Goal: Transaction & Acquisition: Purchase product/service

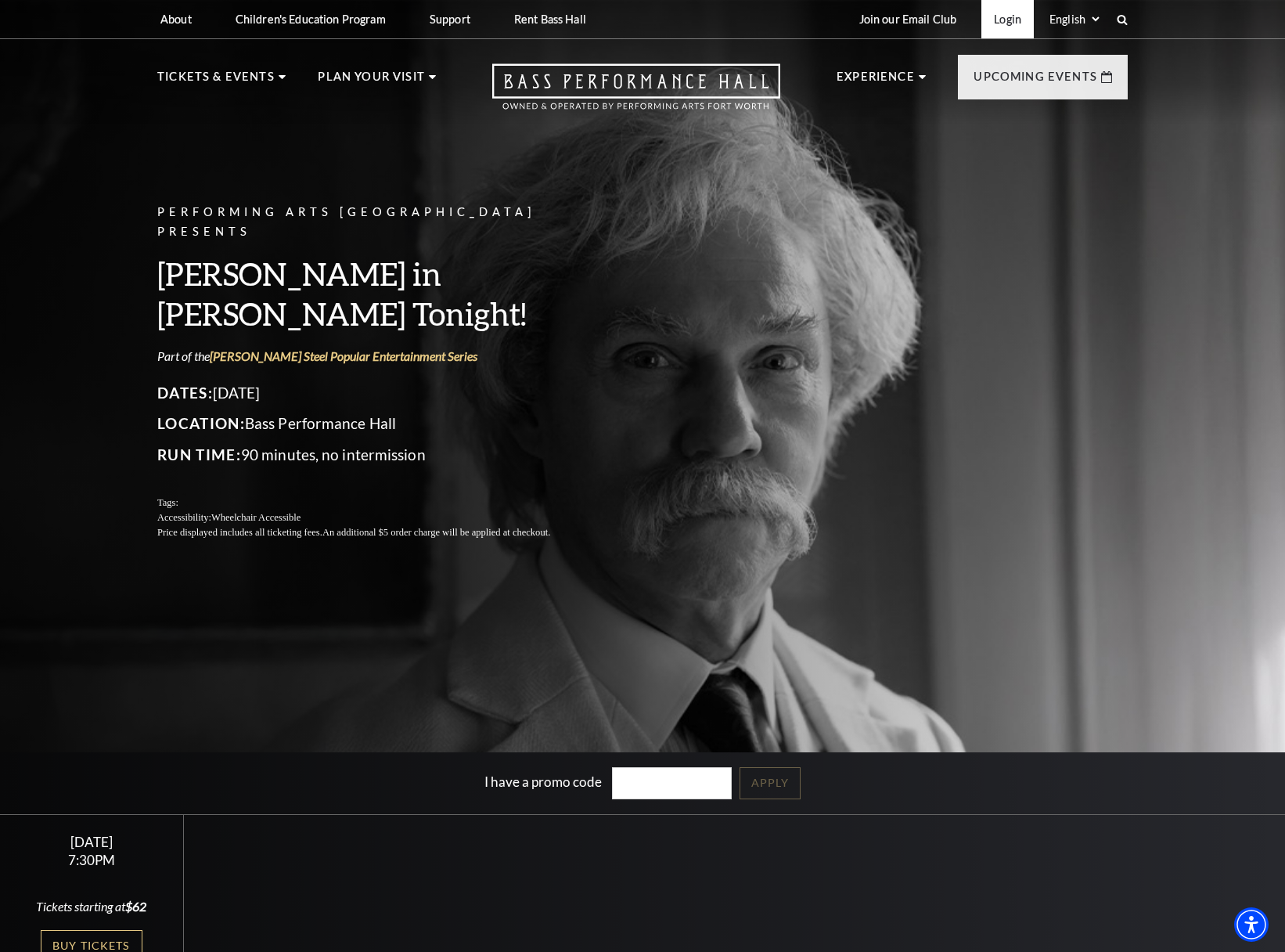
click at [986, 20] on link "Login" at bounding box center [1007, 19] width 52 height 38
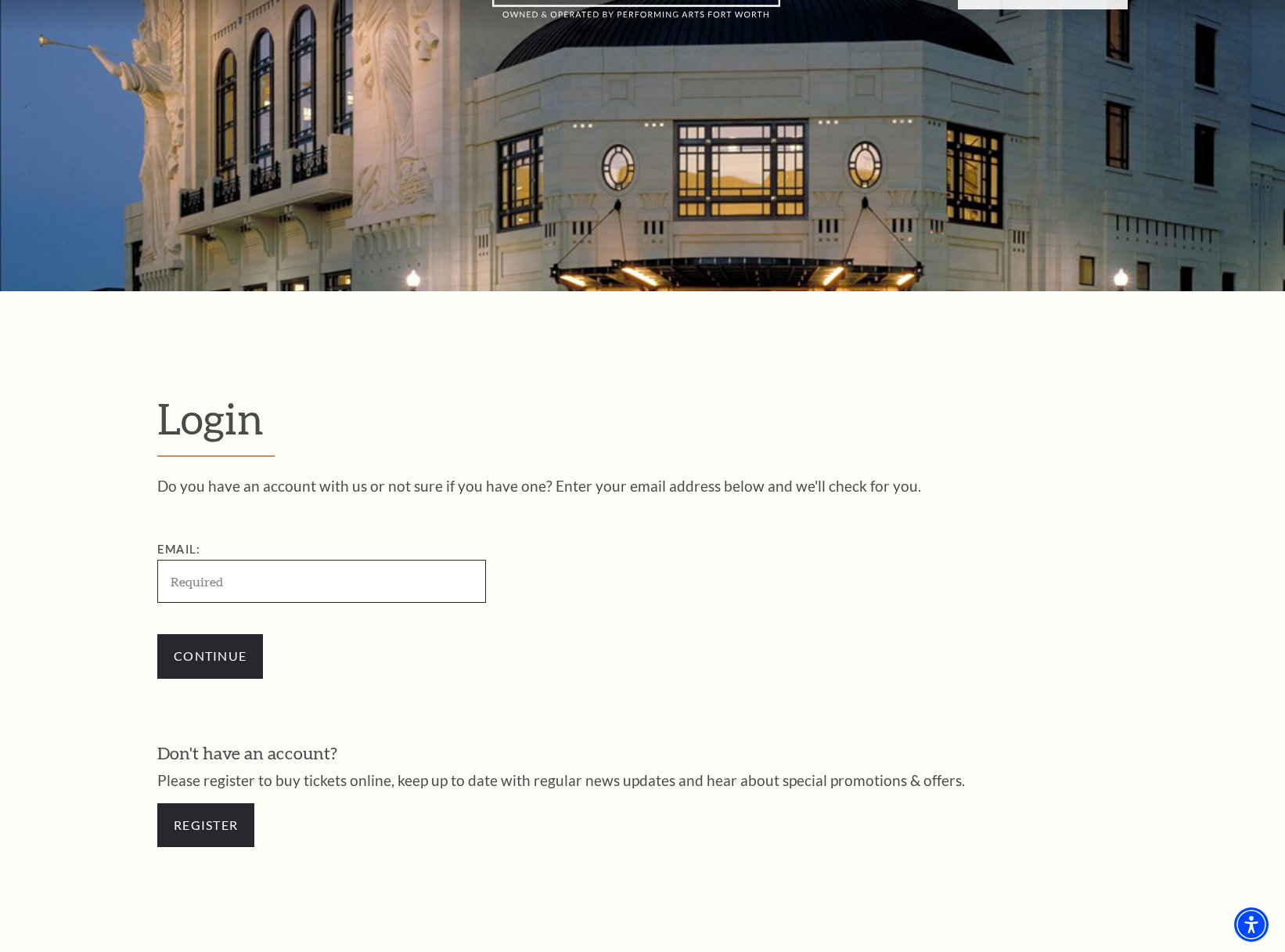
scroll to position [481, 0]
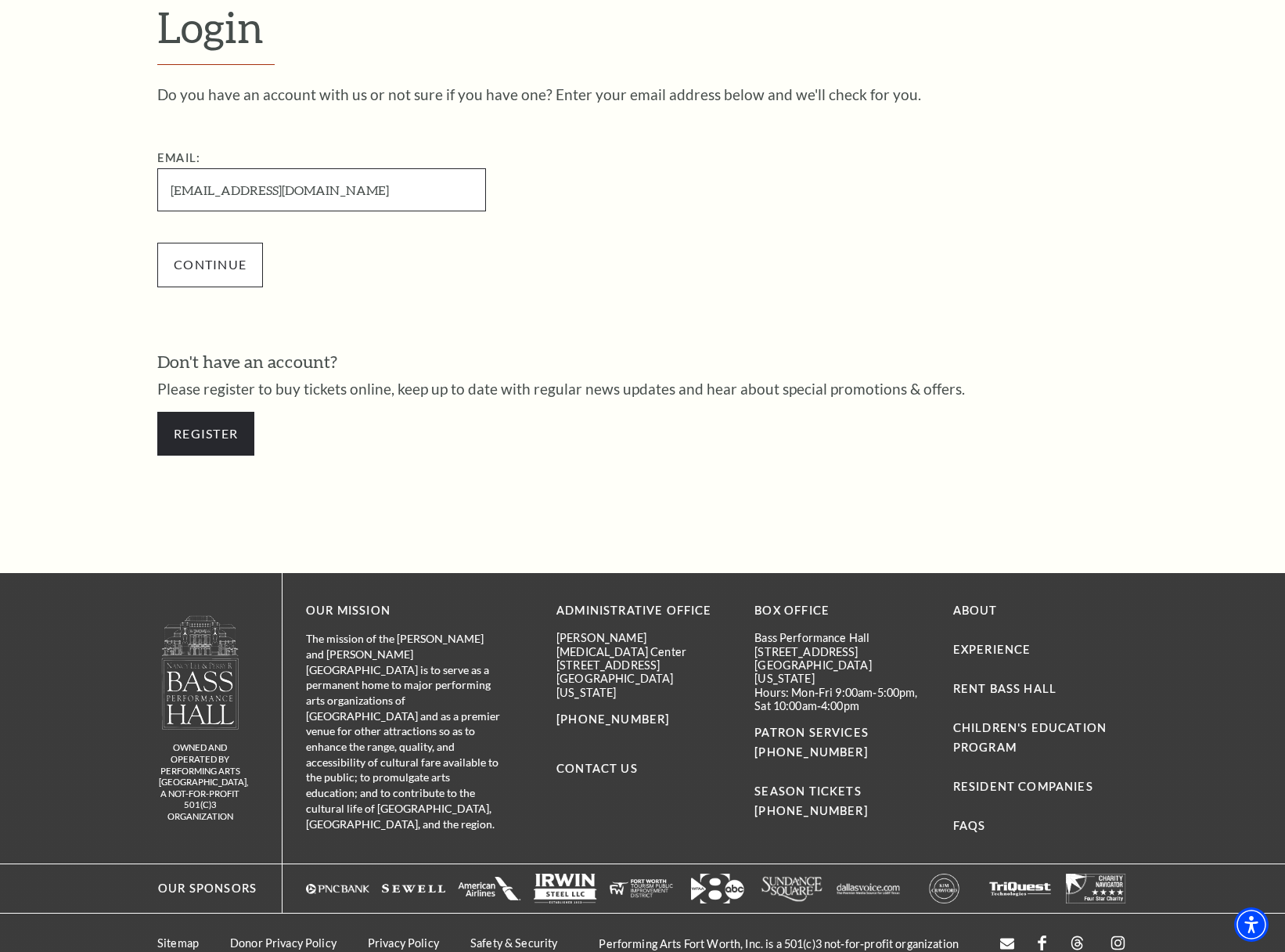
type input "dewar2@mac.com"
click at [236, 257] on input "Continue" at bounding box center [209, 264] width 105 height 43
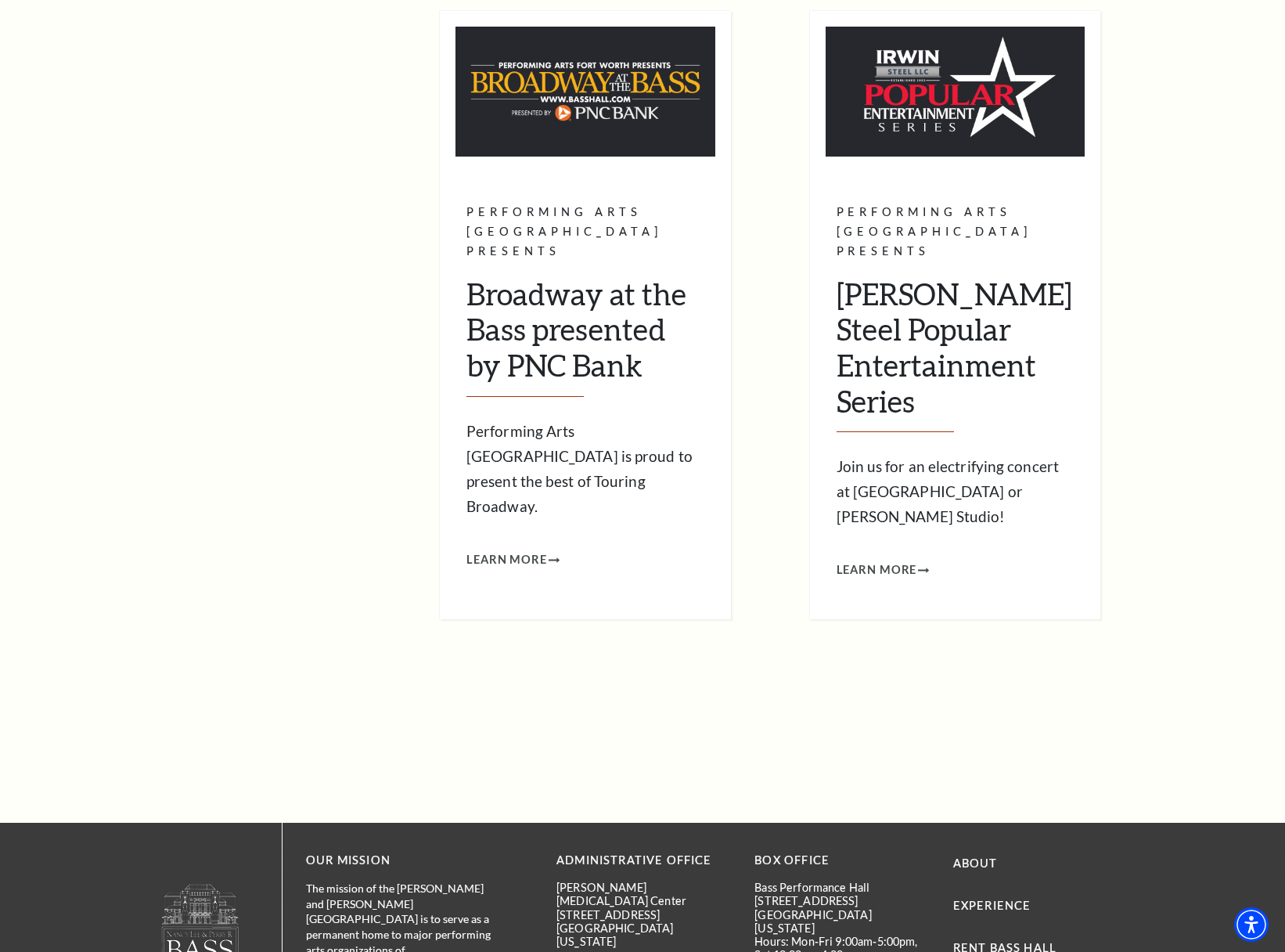
scroll to position [1223, 0]
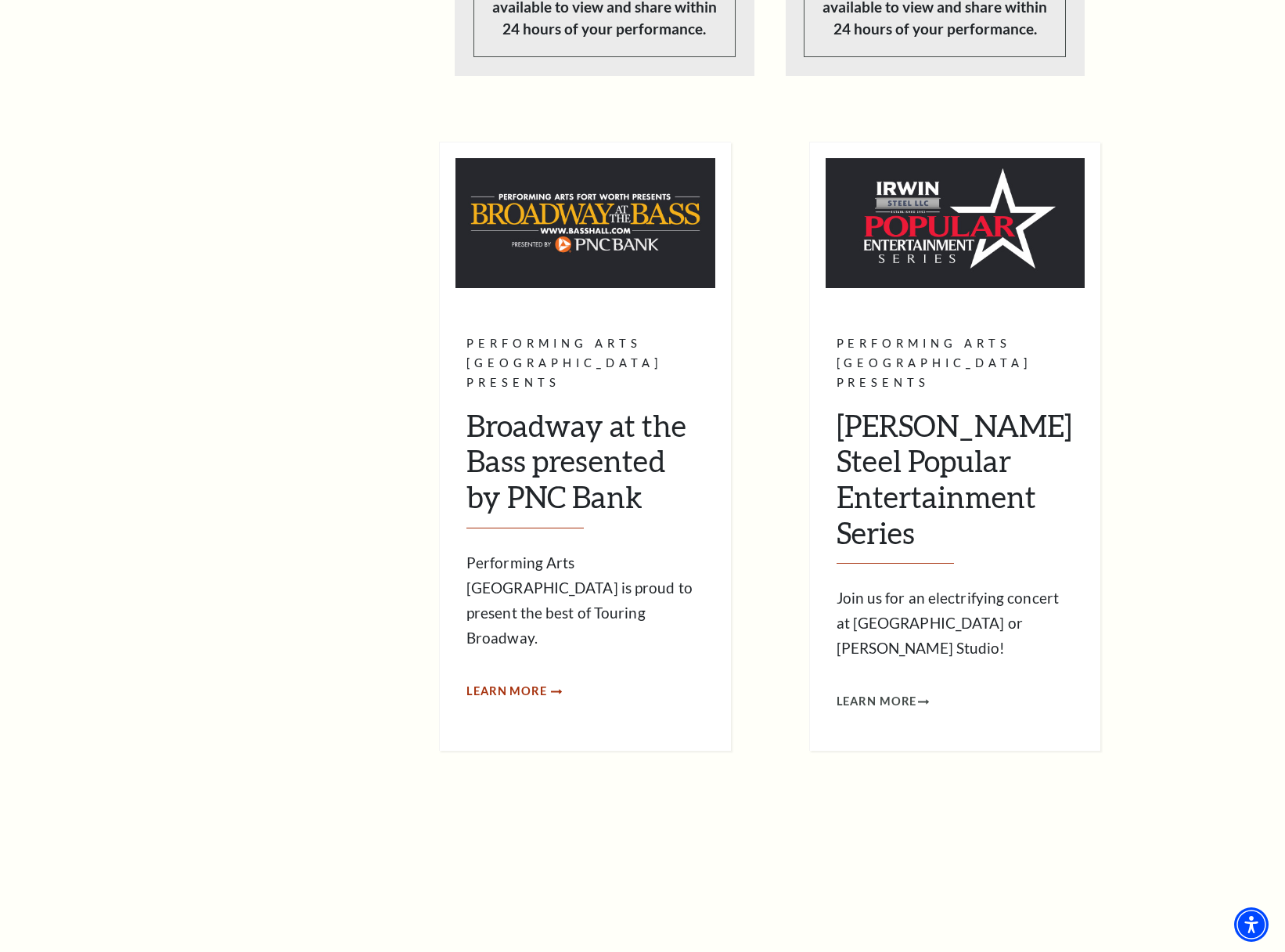
click at [522, 682] on span "Learn More" at bounding box center [506, 691] width 81 height 20
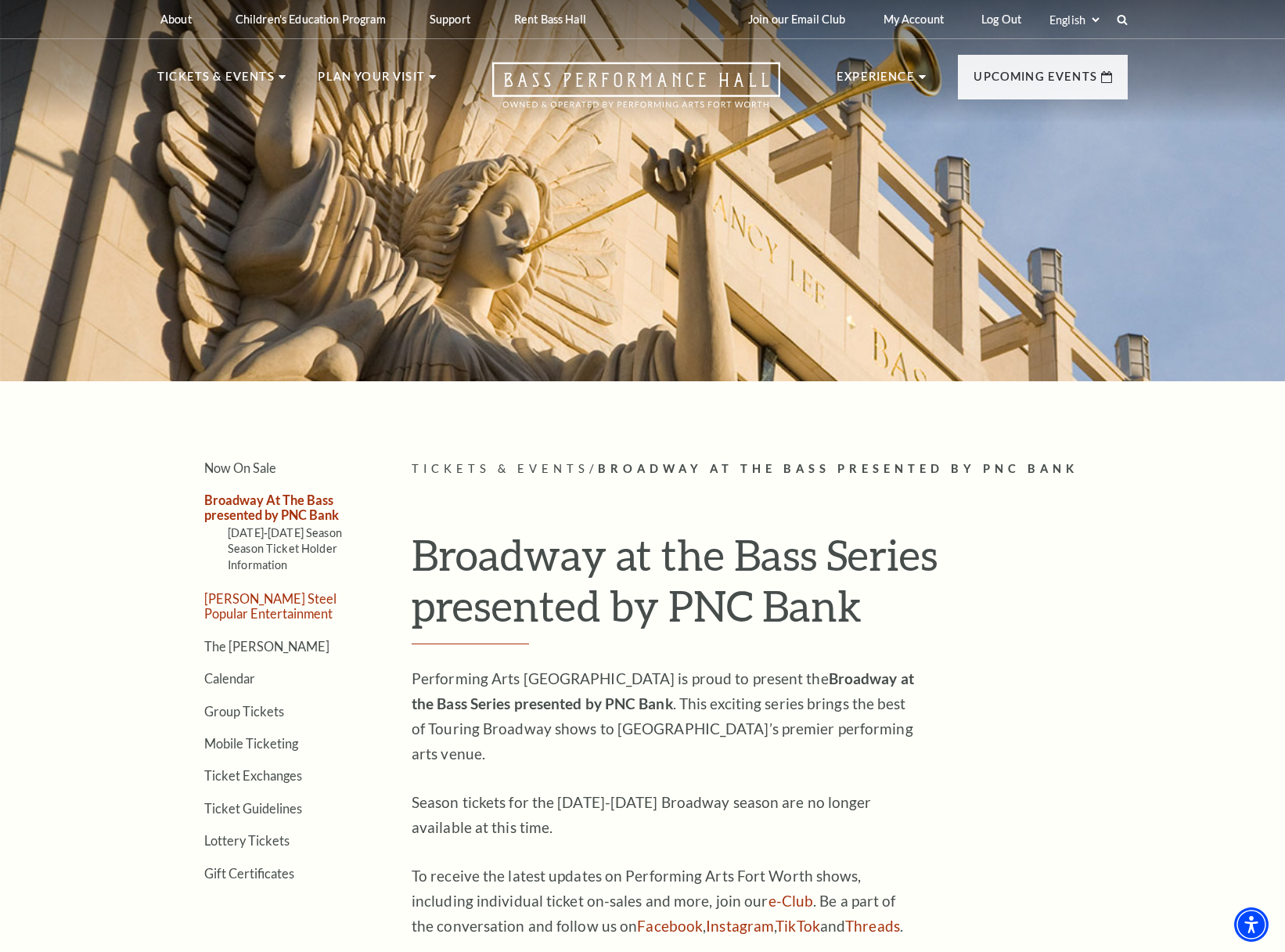
click at [278, 603] on link "Irwin Steel Popular Entertainment" at bounding box center [269, 606] width 132 height 30
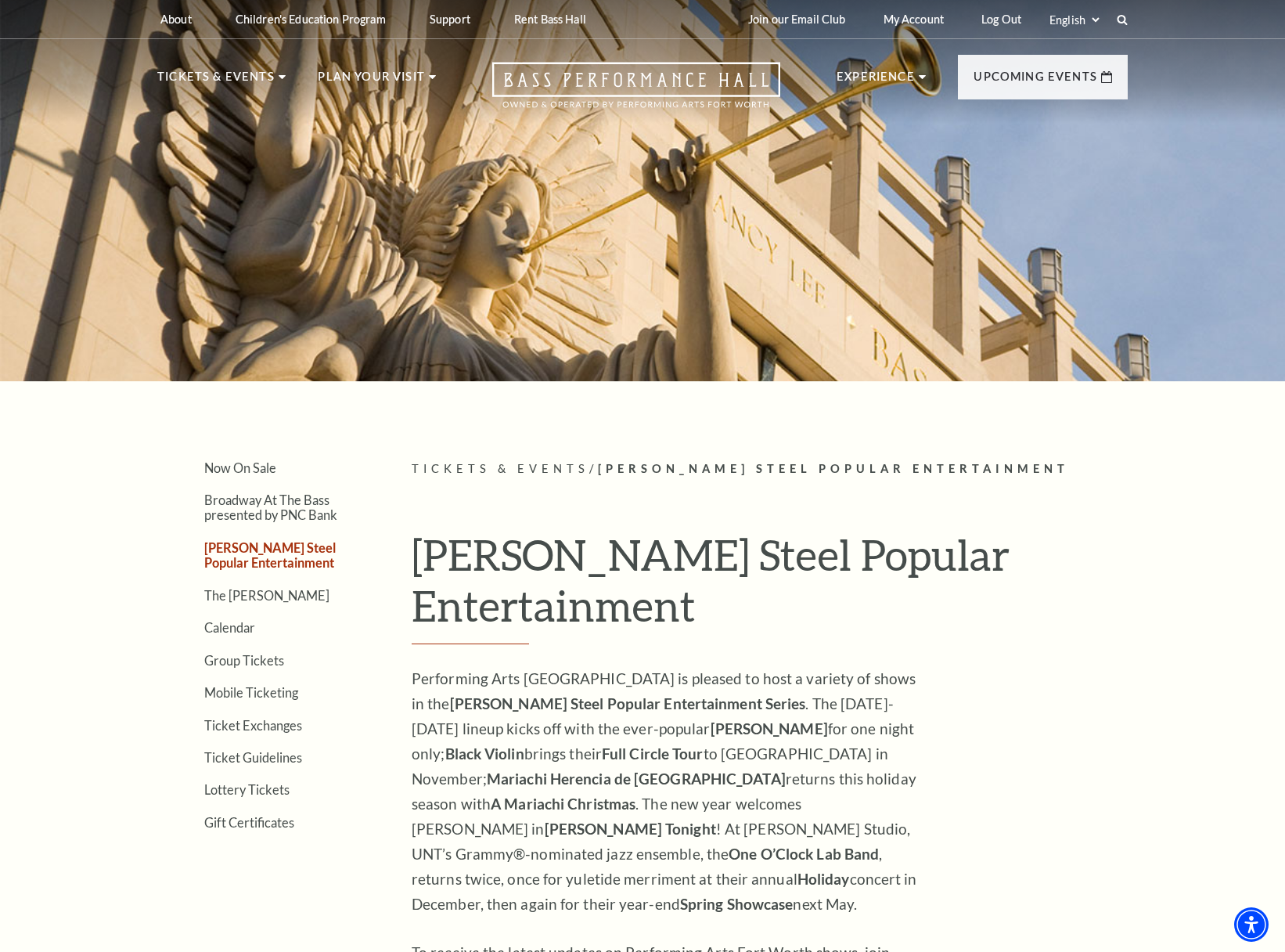
click at [618, 819] on strong "[PERSON_NAME] Tonight" at bounding box center [629, 828] width 171 height 18
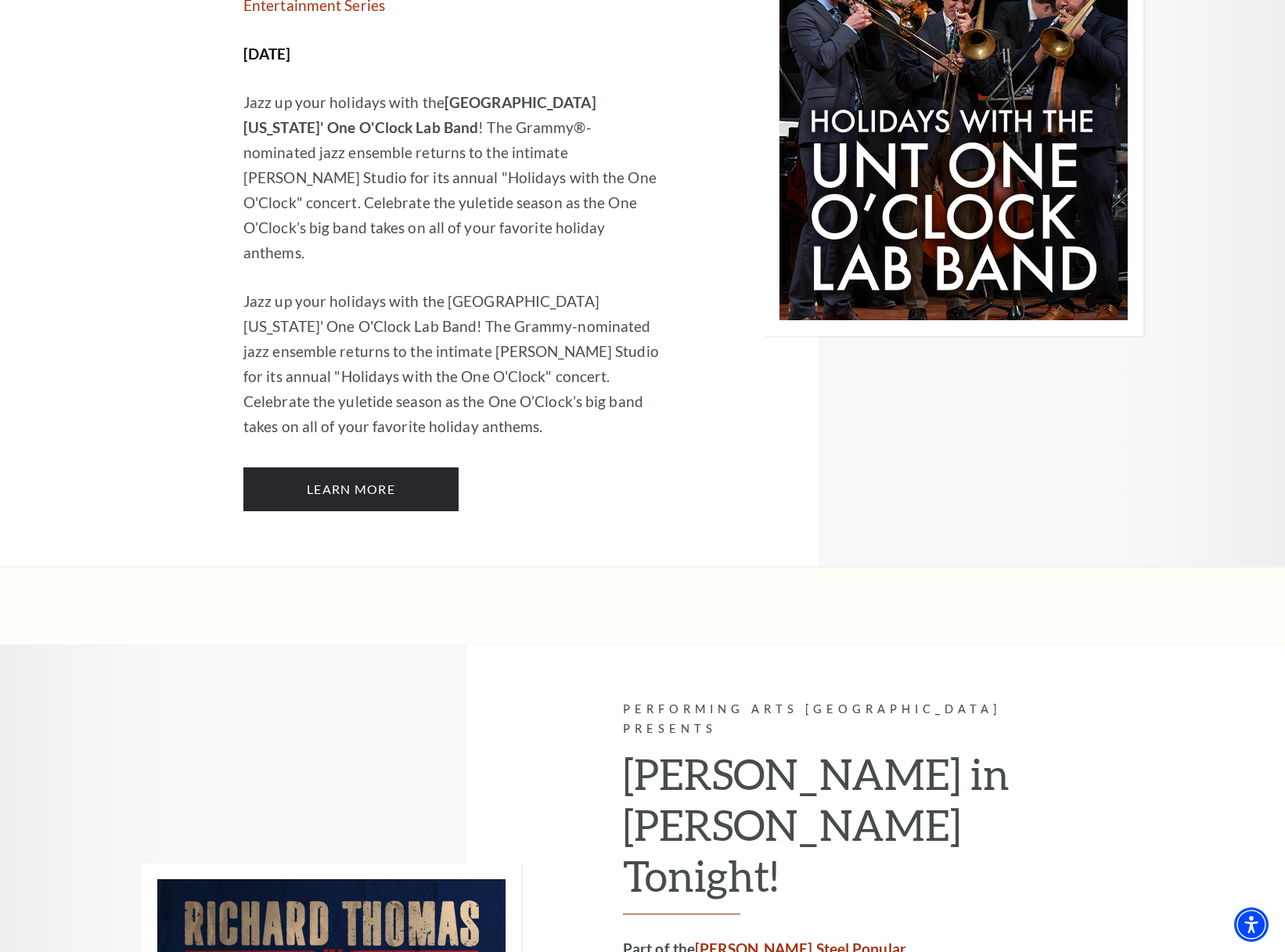
scroll to position [3838, 0]
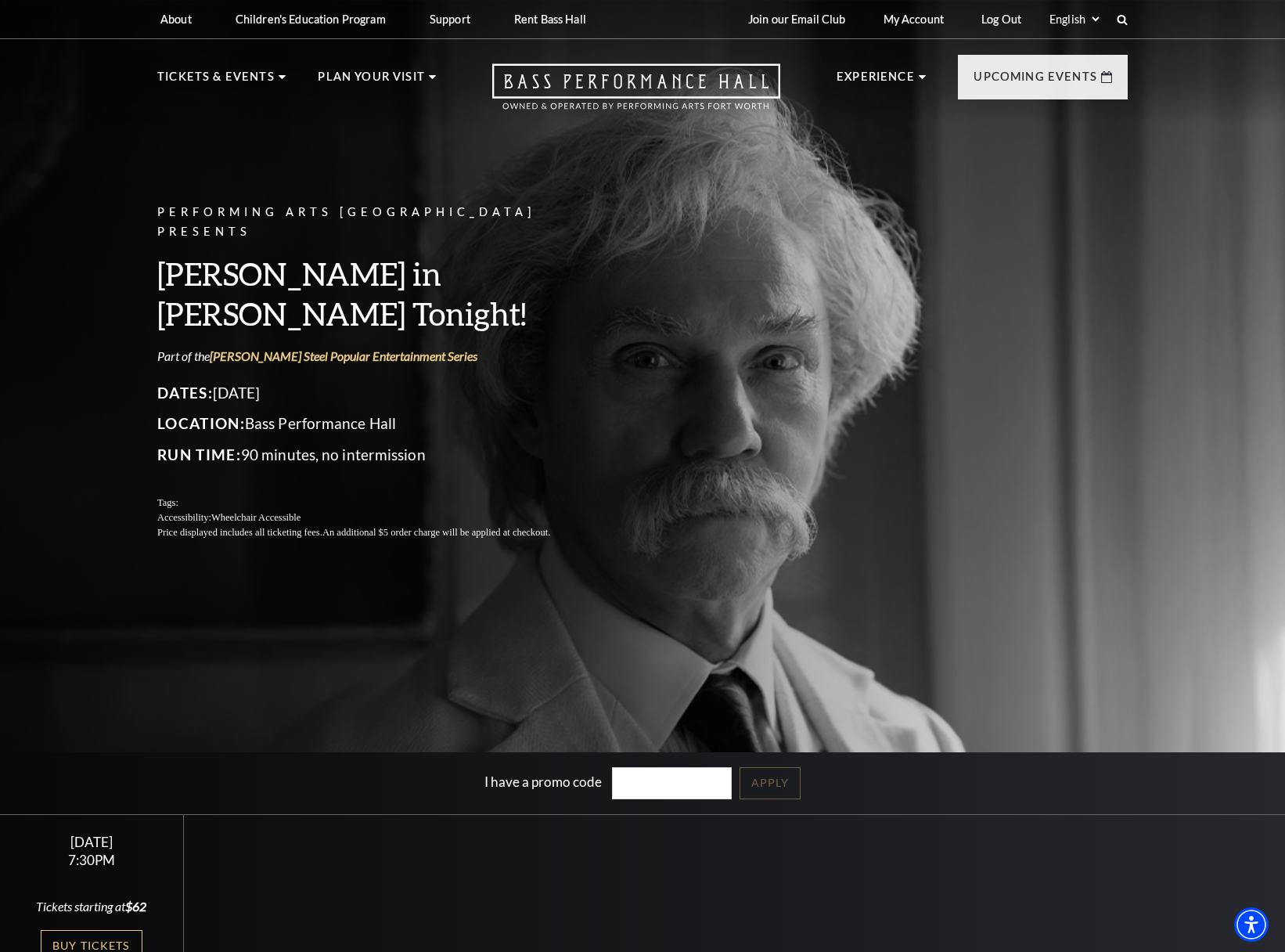
scroll to position [115, 0]
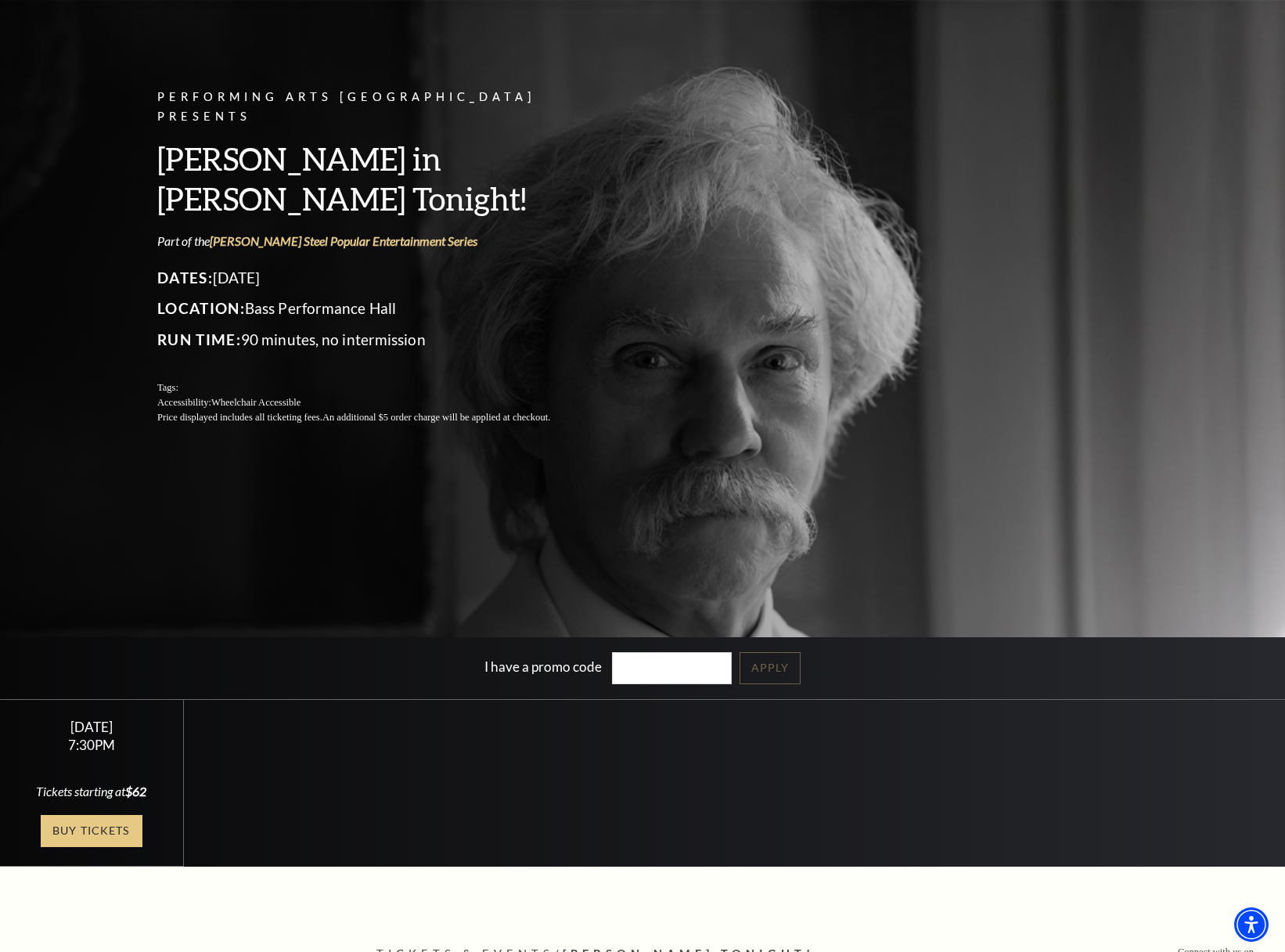
click at [99, 815] on link "Buy Tickets" at bounding box center [91, 831] width 102 height 32
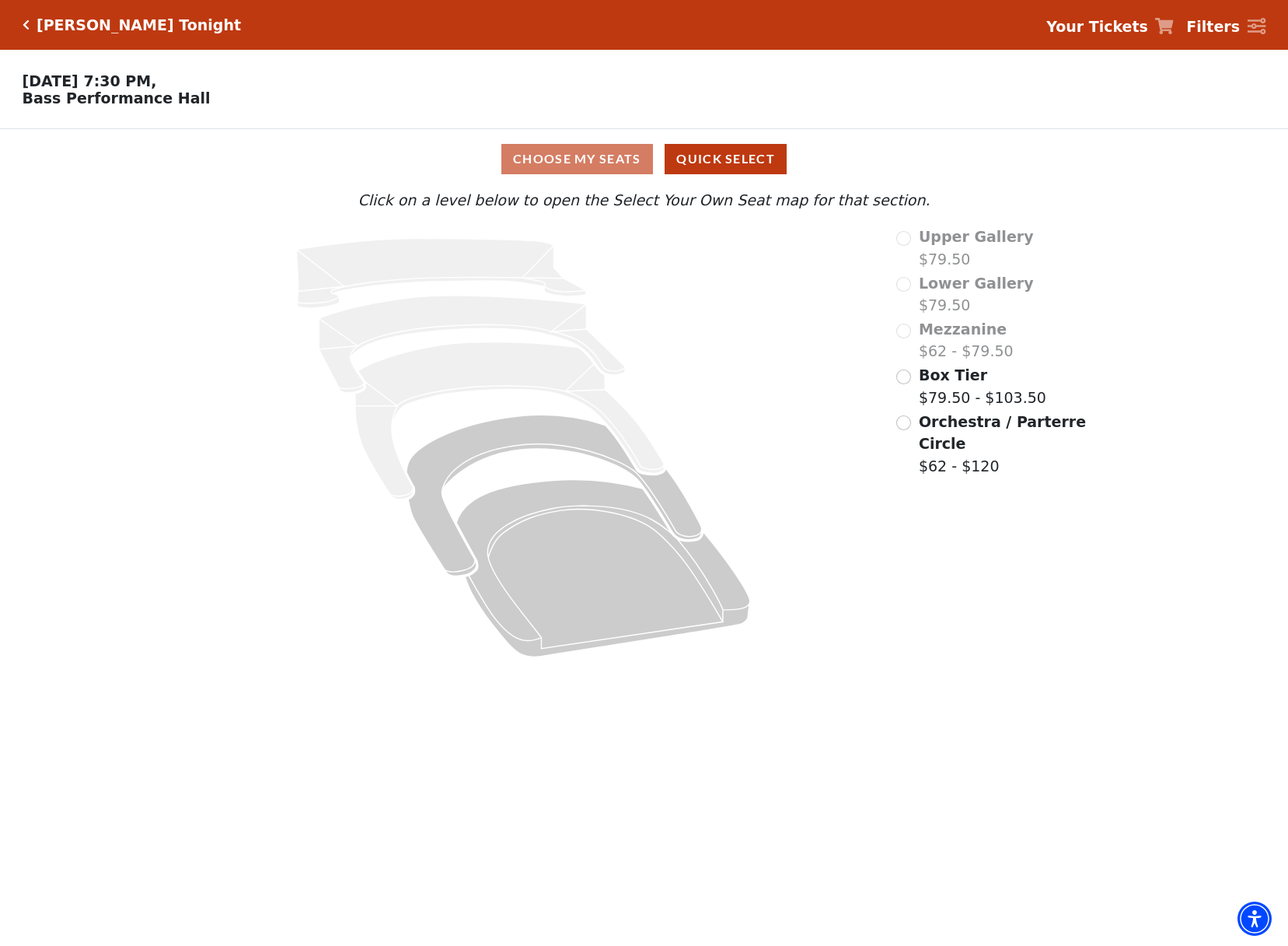
click at [105, 824] on body "Skip to main content Enable accessibility for low vision Open the accessibility…" at bounding box center [644, 473] width 1288 height 946
click at [909, 422] on input "Orchestra / Parterre Circle$62 - $120\a" at bounding box center [903, 422] width 15 height 15
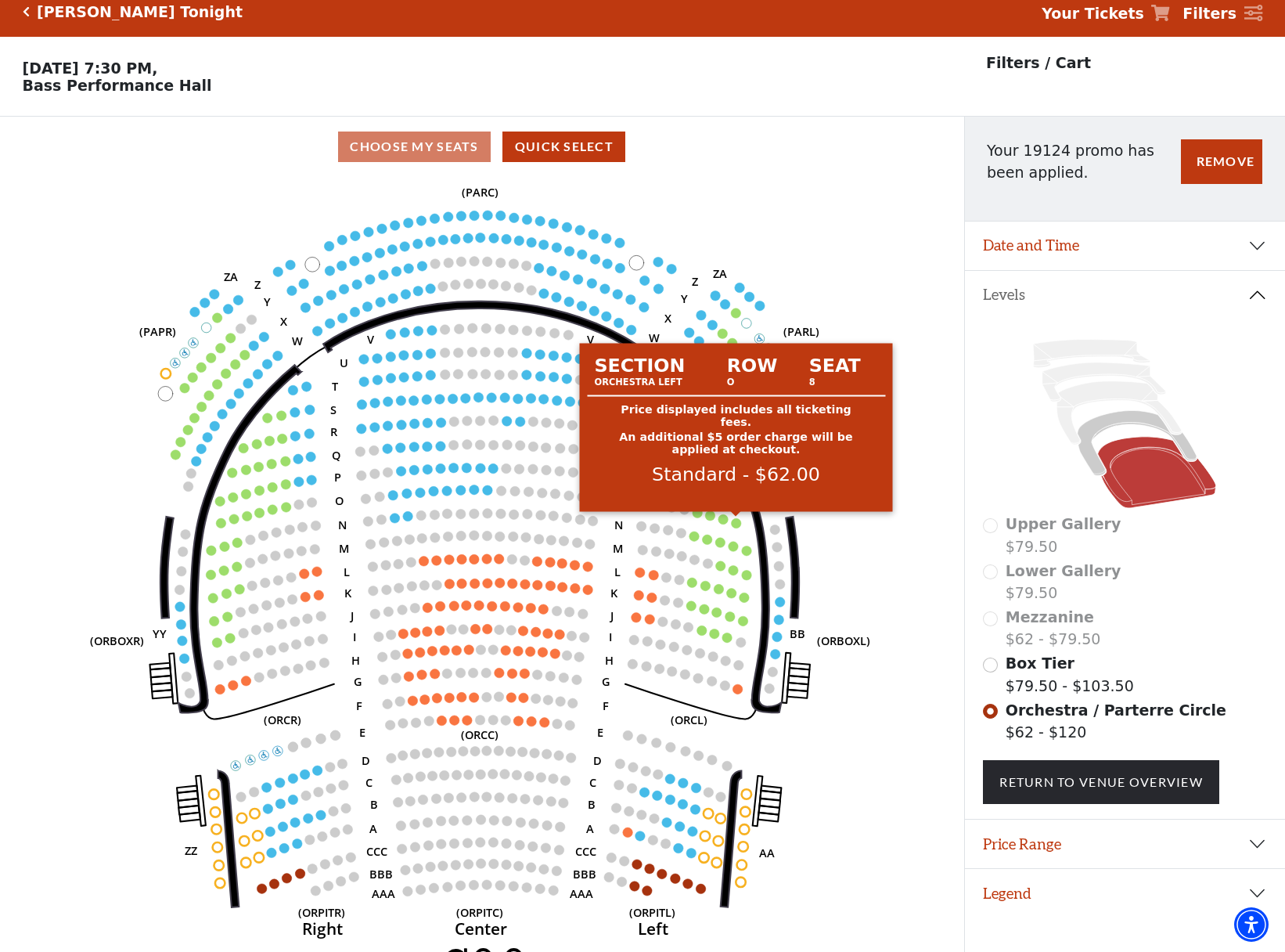
scroll to position [31, 0]
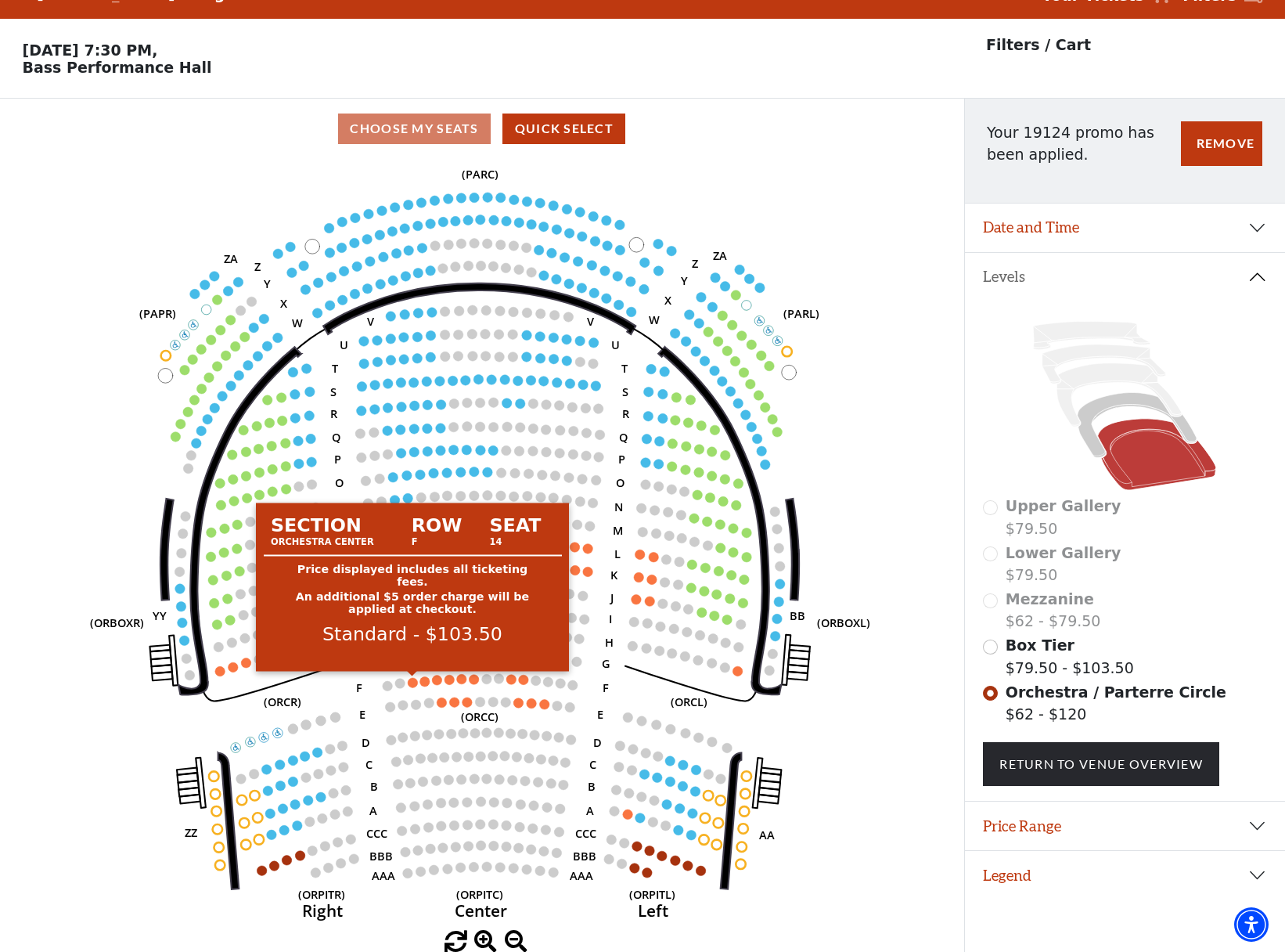
click at [414, 683] on circle at bounding box center [412, 683] width 10 height 10
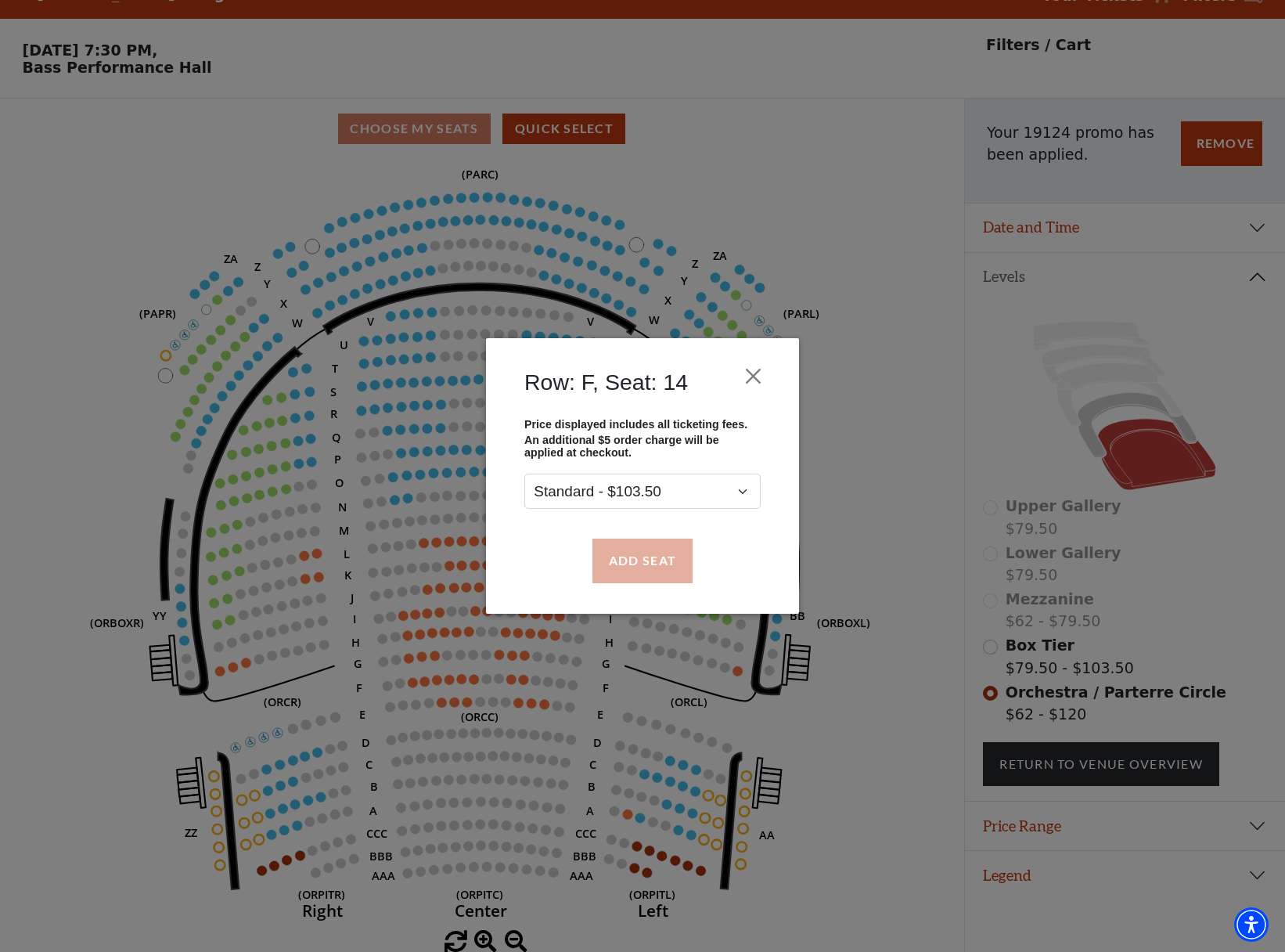
click at [638, 571] on button "Add Seat" at bounding box center [642, 559] width 100 height 43
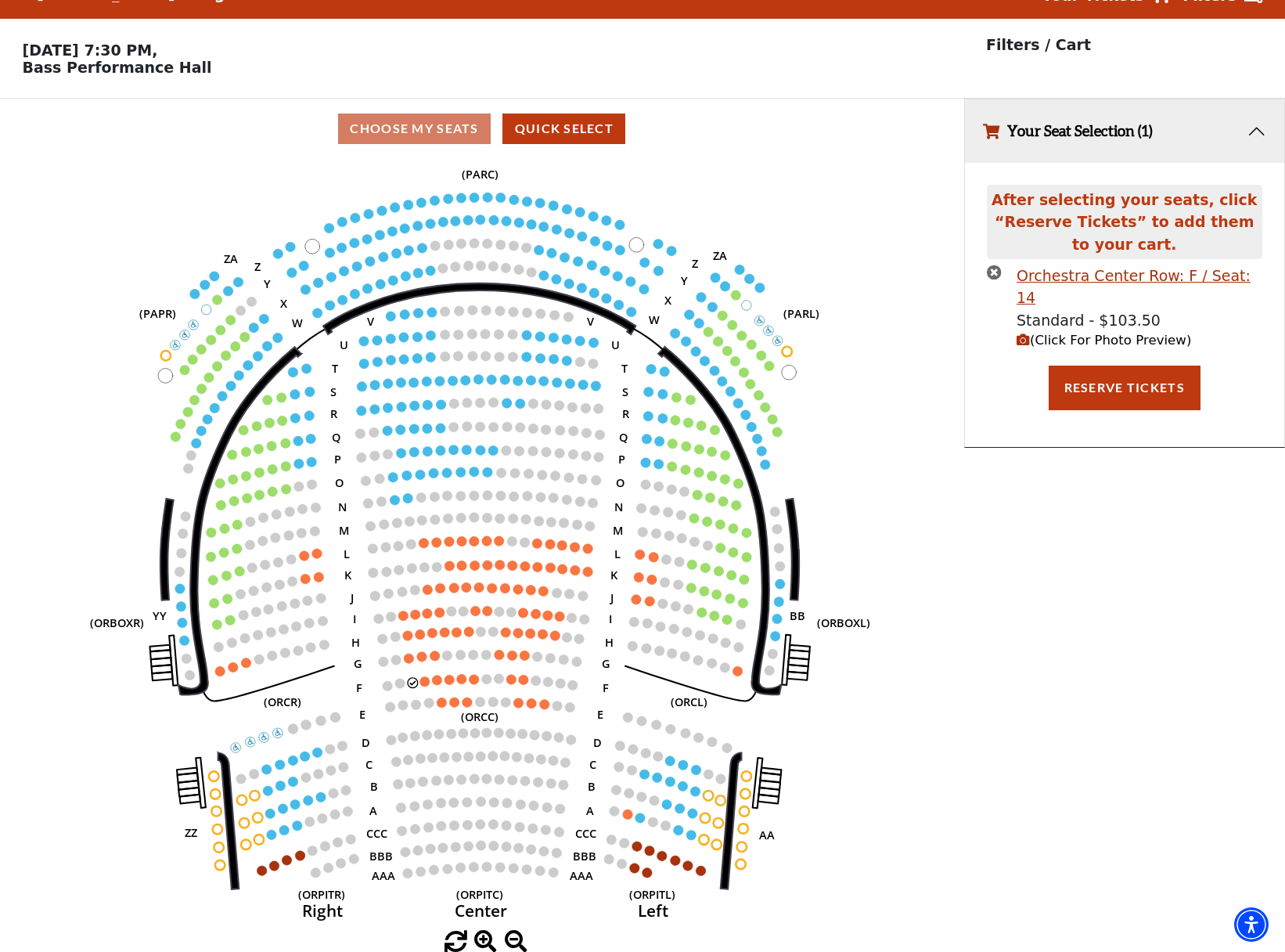
scroll to position [0, 0]
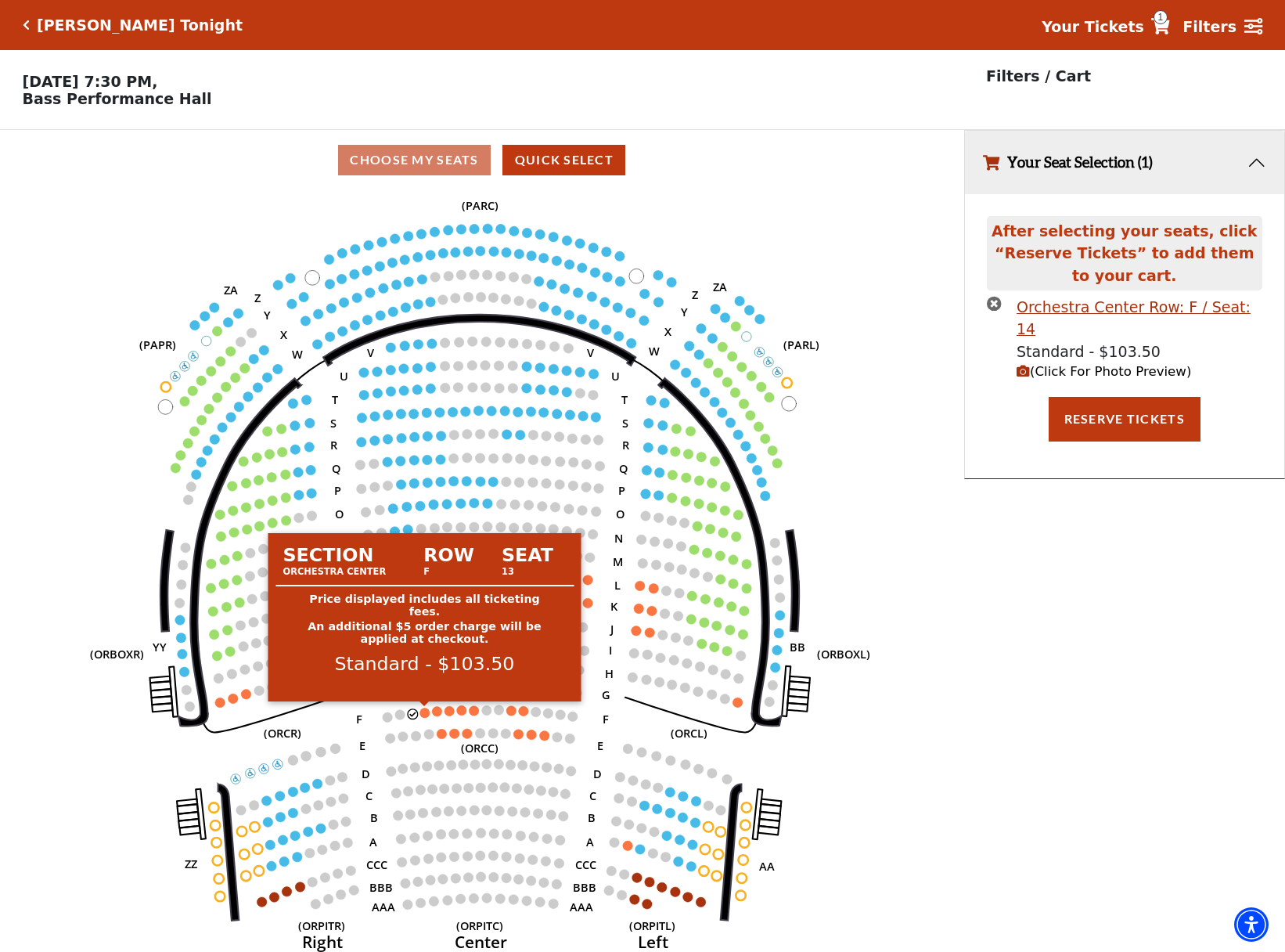
click at [425, 715] on circle at bounding box center [424, 712] width 10 height 10
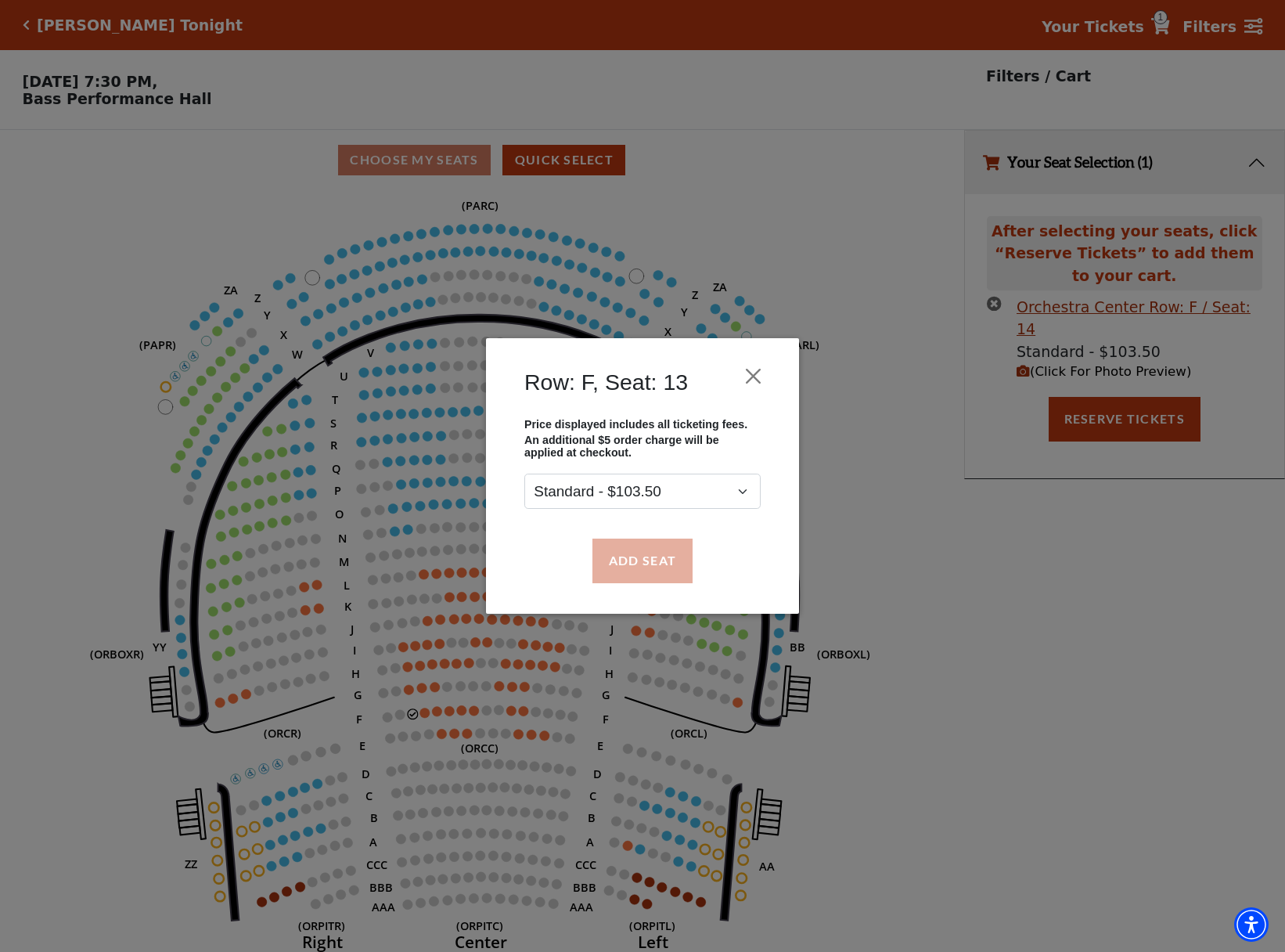
click at [636, 571] on button "Add Seat" at bounding box center [642, 559] width 100 height 43
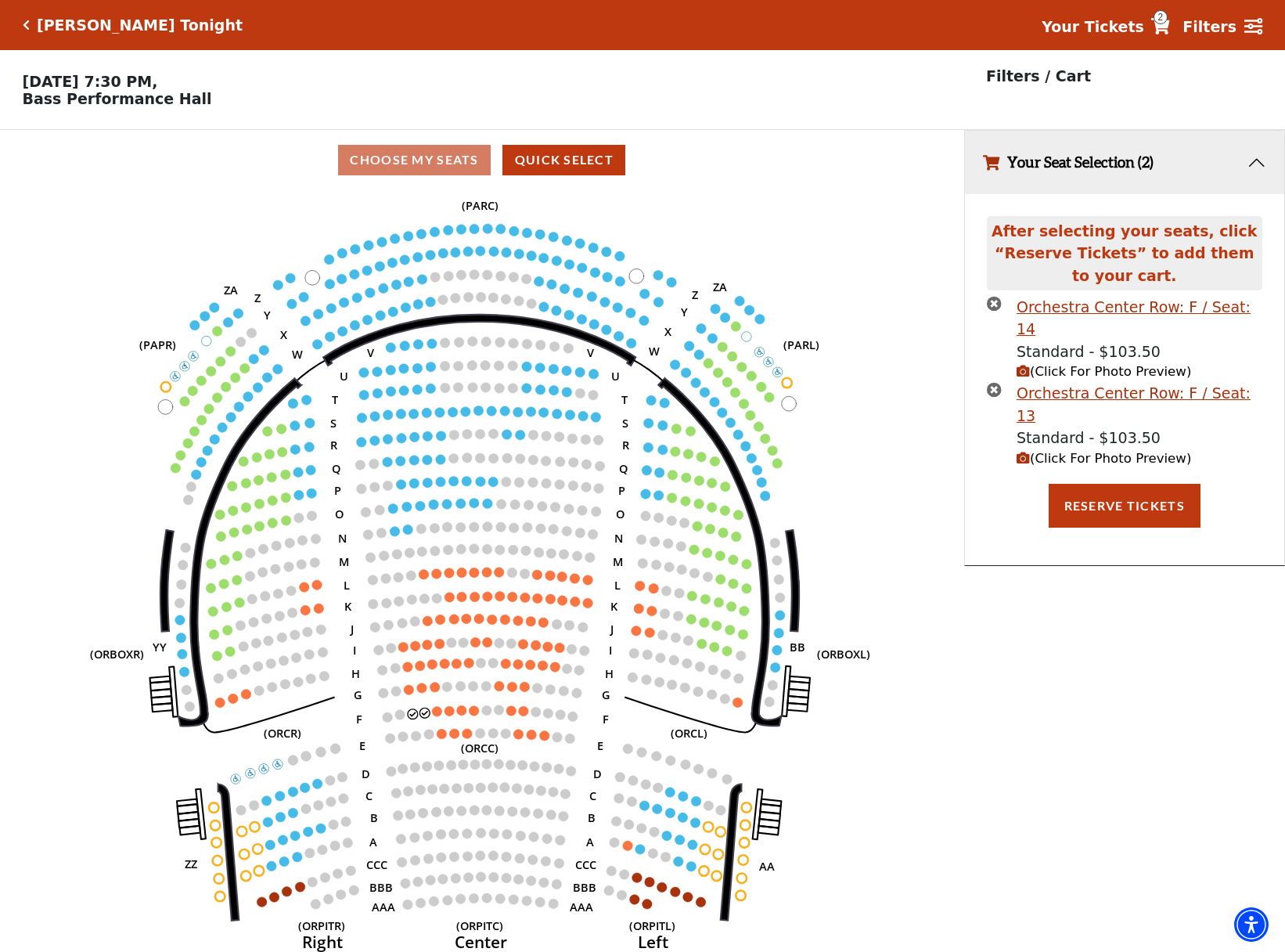
click at [1106, 451] on span "(Click For Photo Preview)" at bounding box center [1103, 458] width 175 height 15
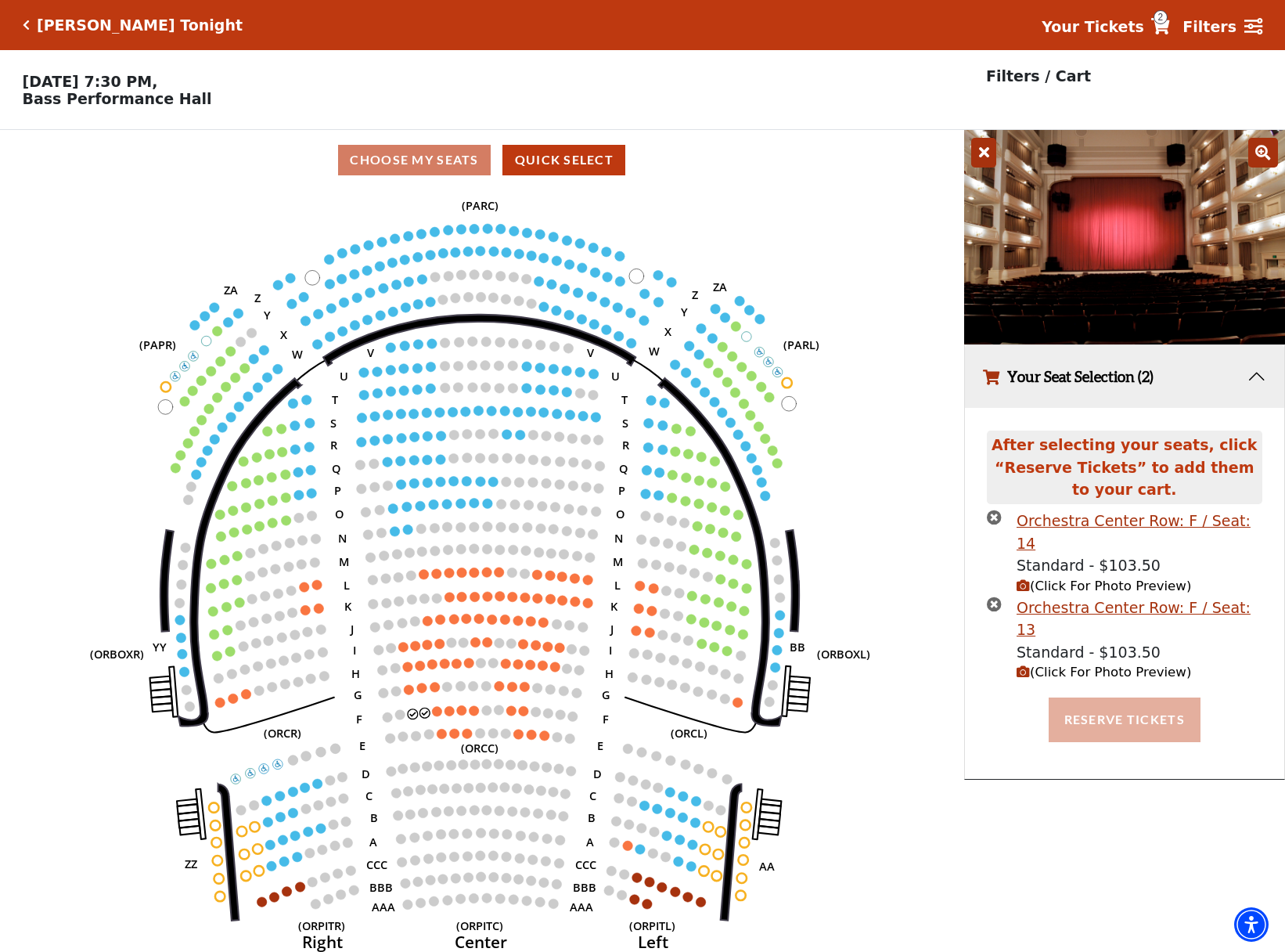
click at [1112, 698] on button "Reserve Tickets" at bounding box center [1124, 719] width 152 height 43
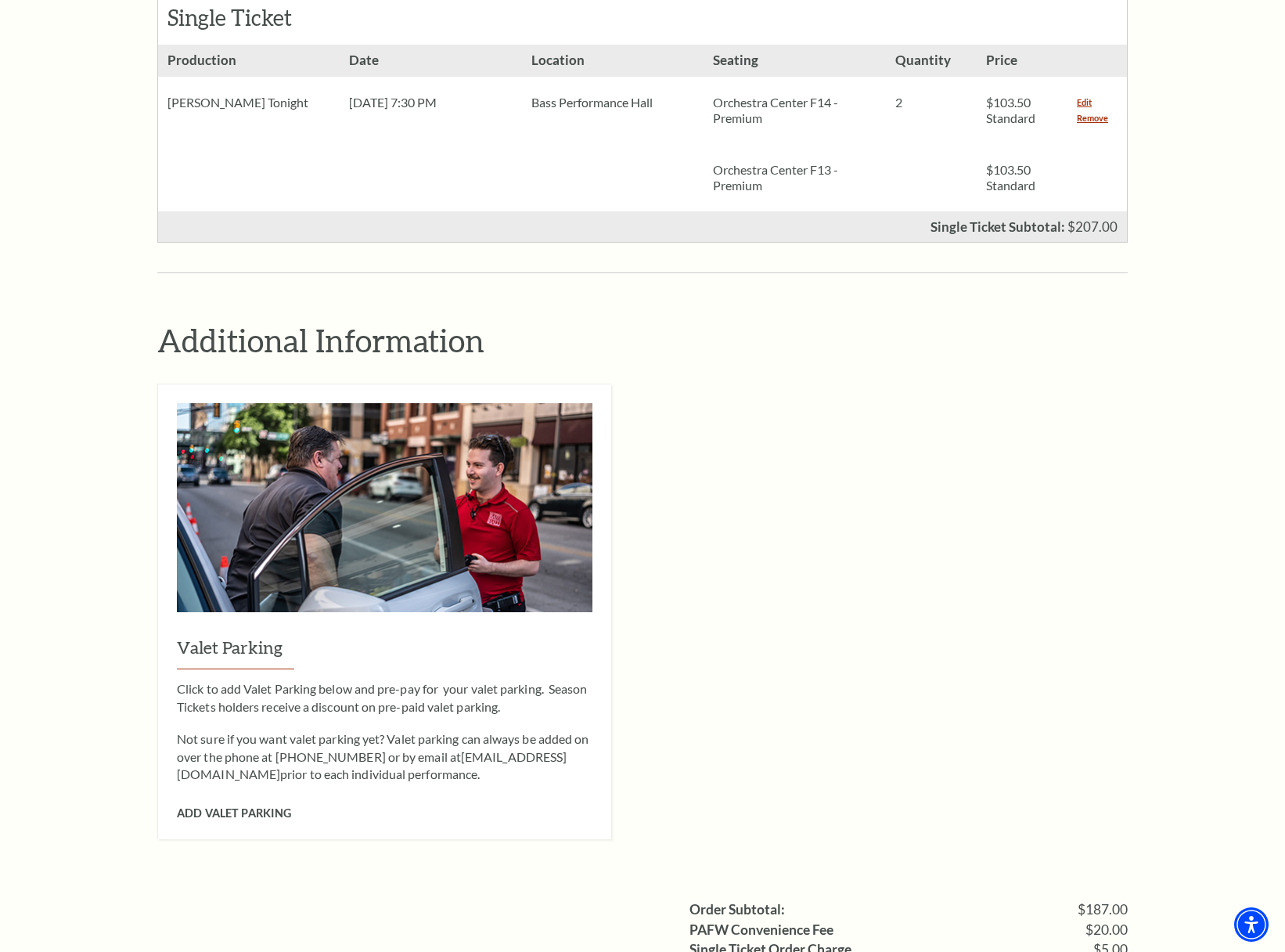
scroll to position [1026, 0]
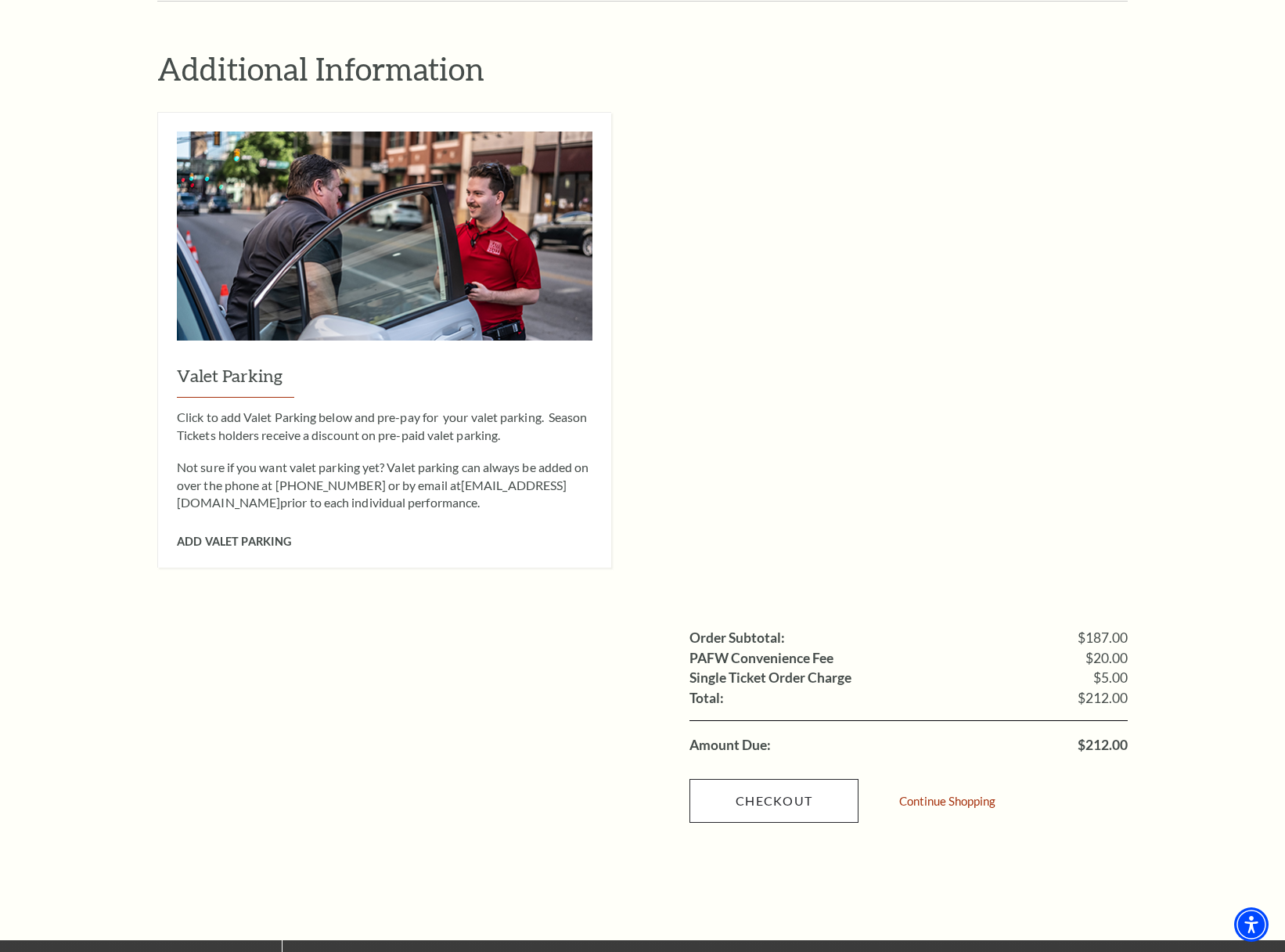
click at [775, 778] on link "Checkout" at bounding box center [774, 800] width 169 height 43
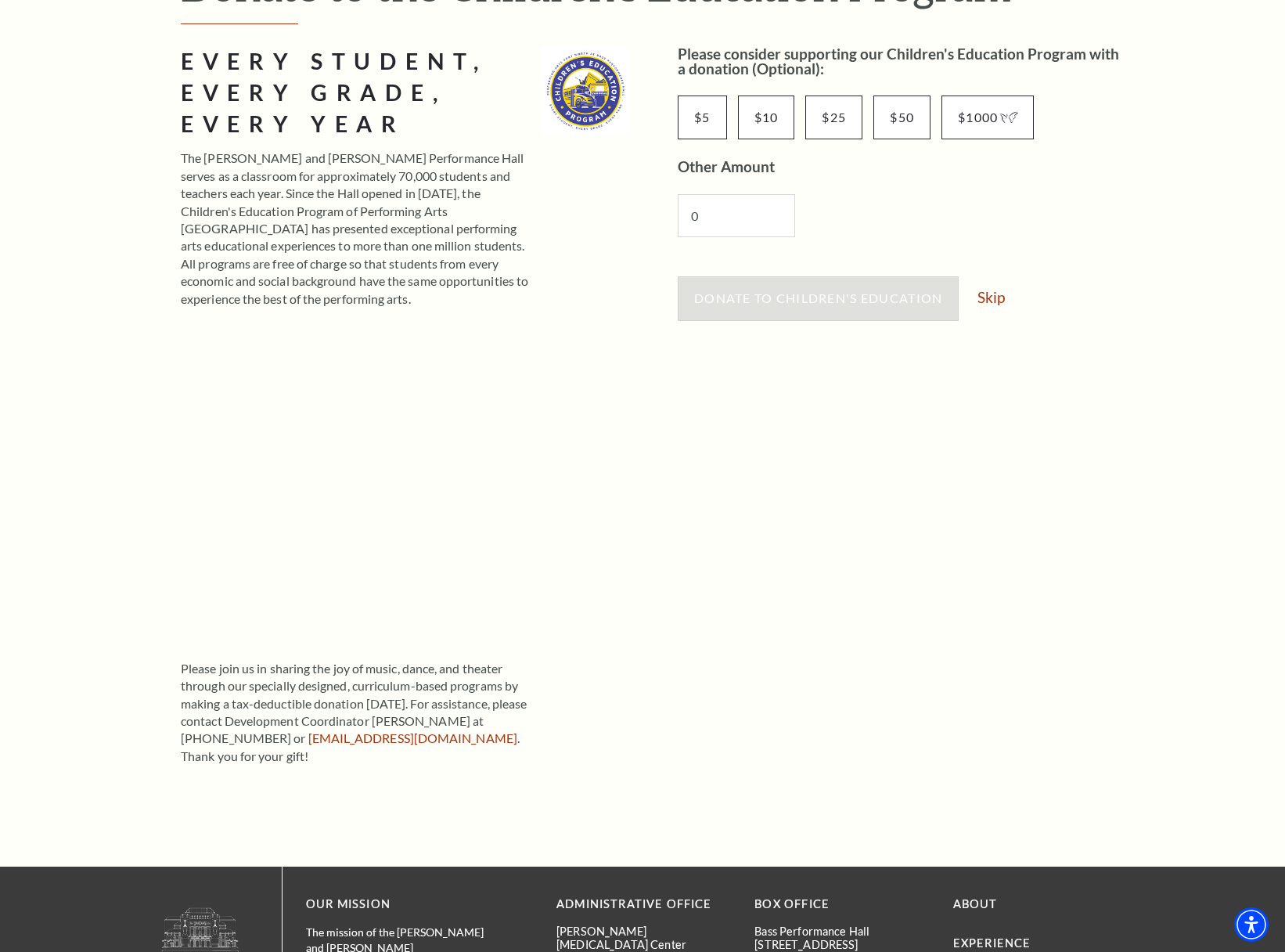
scroll to position [206, 0]
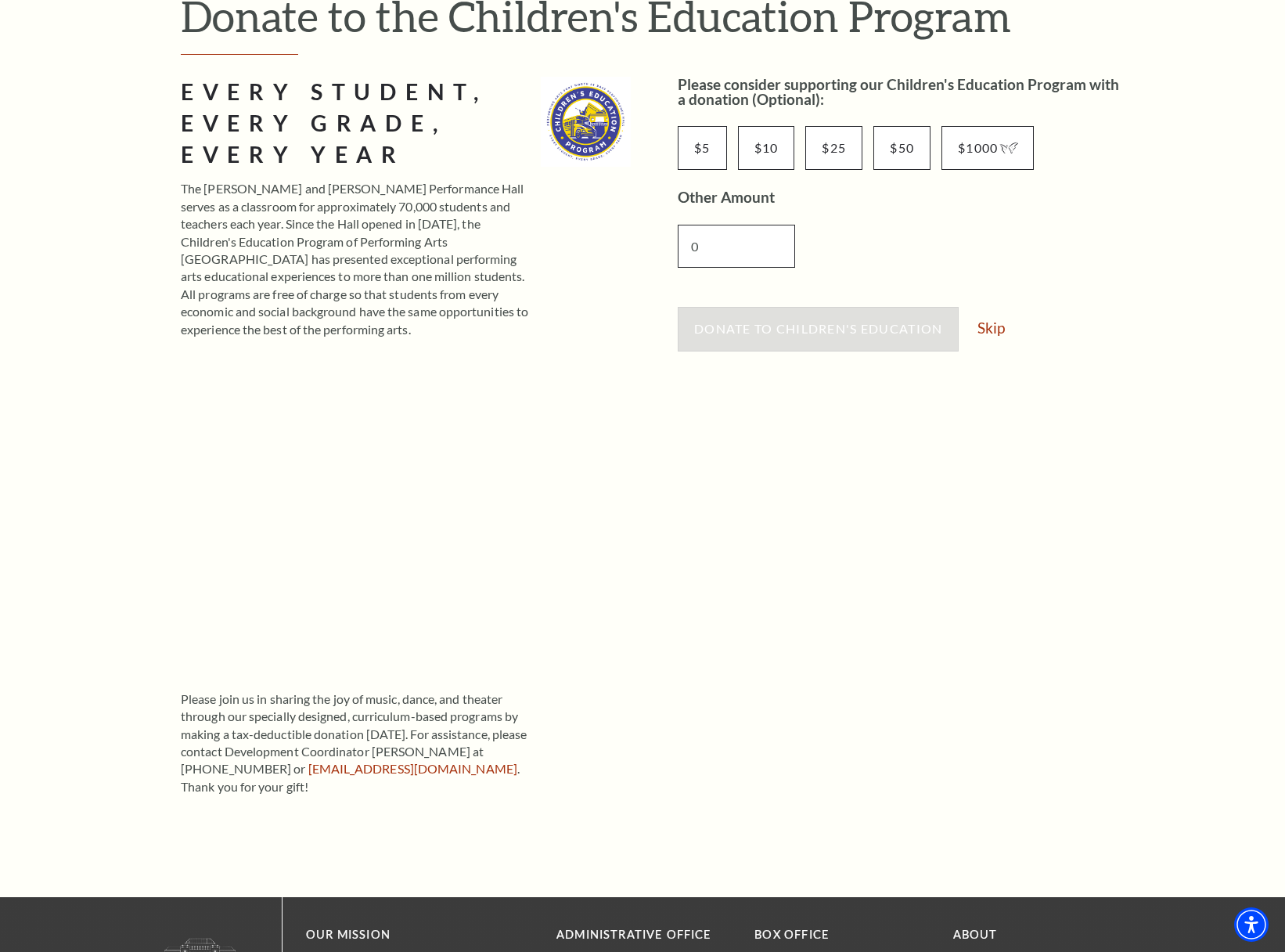
click at [770, 250] on input "0" at bounding box center [736, 246] width 117 height 43
click at [989, 321] on link "Skip" at bounding box center [991, 327] width 27 height 15
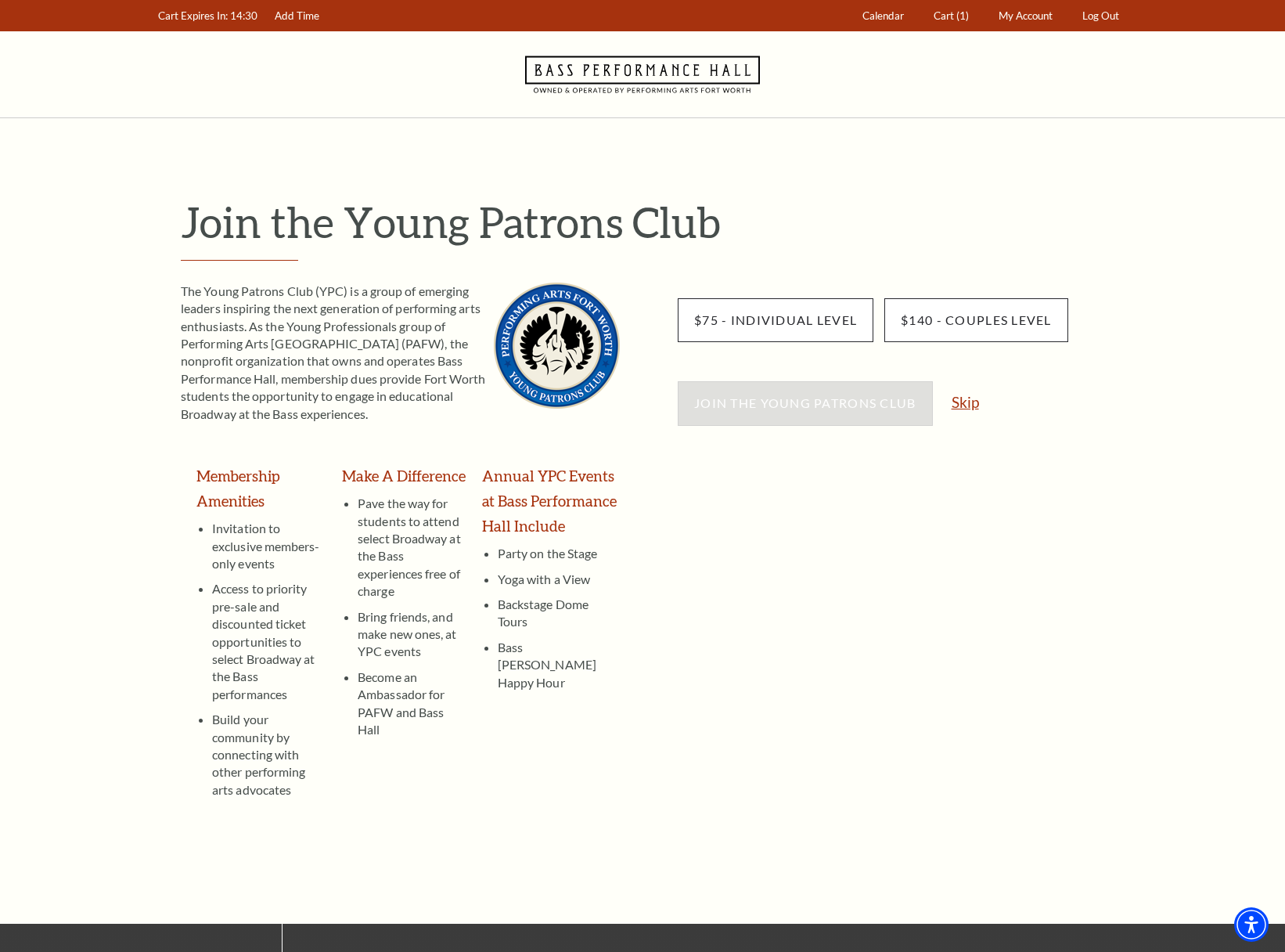
click at [959, 394] on link "Skip" at bounding box center [965, 402] width 27 height 15
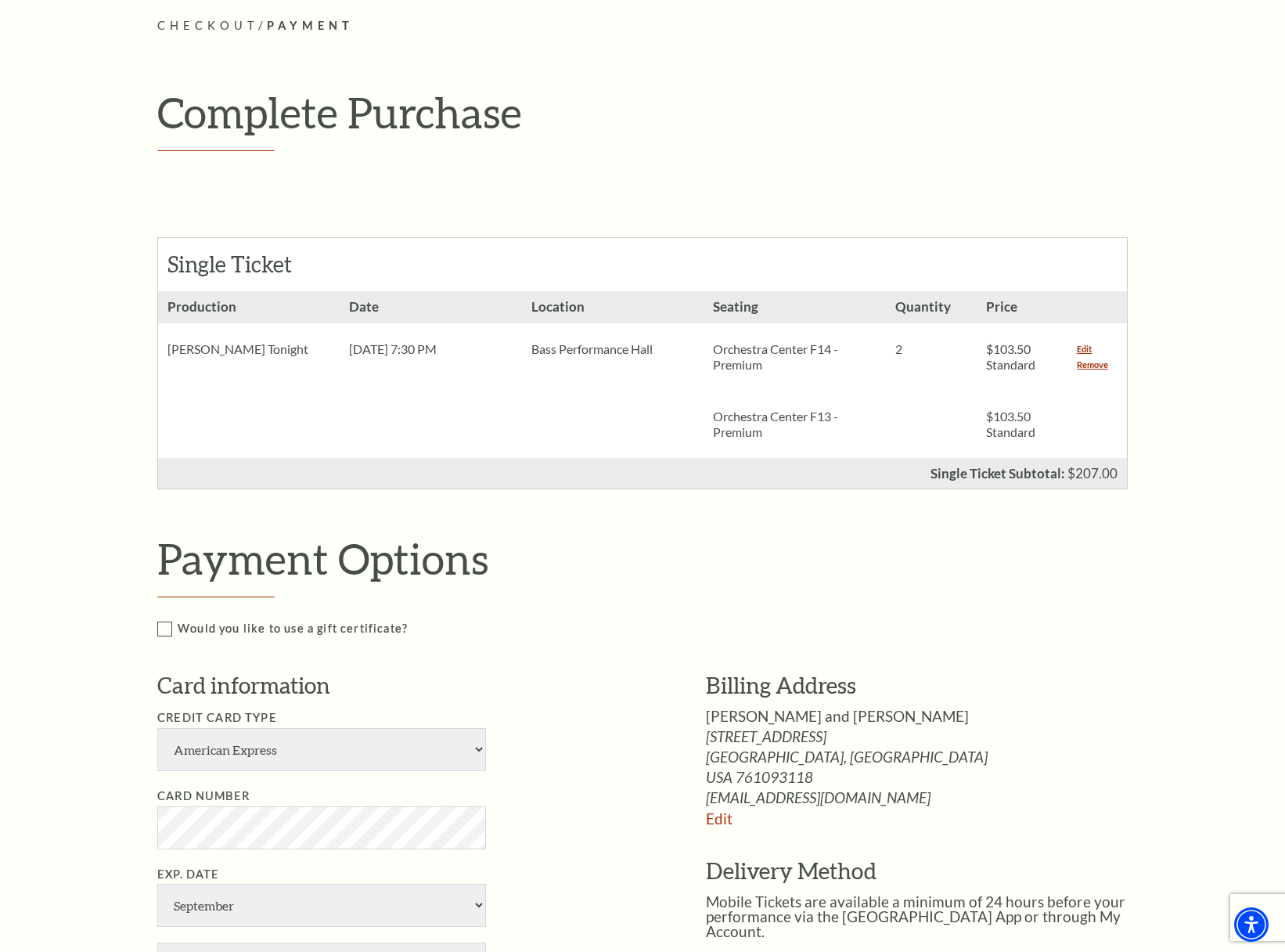
scroll to position [336, 0]
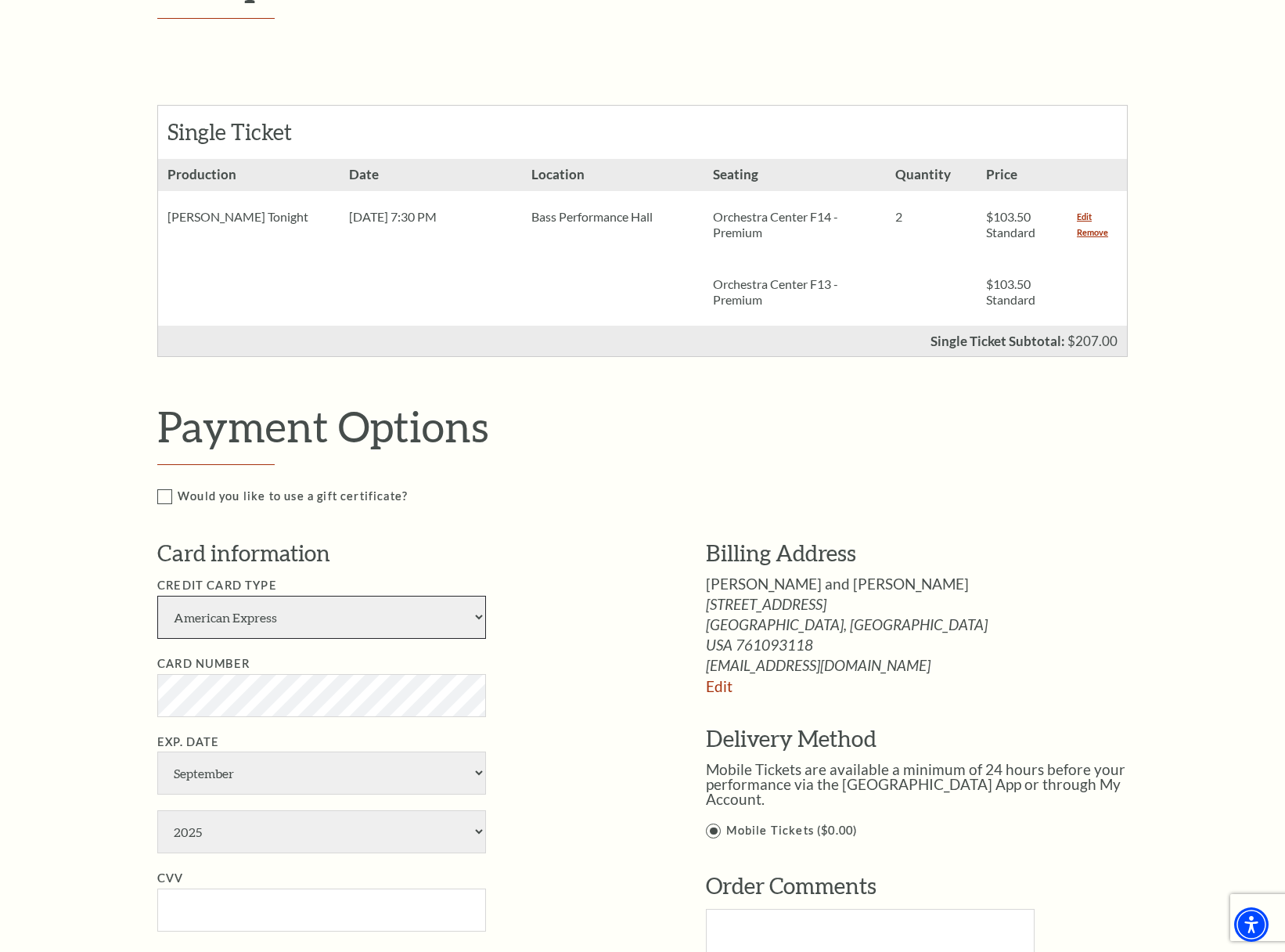
select select "25"
select select "4"
select select "2027"
type input "374"
type input "[PERSON_NAME]"
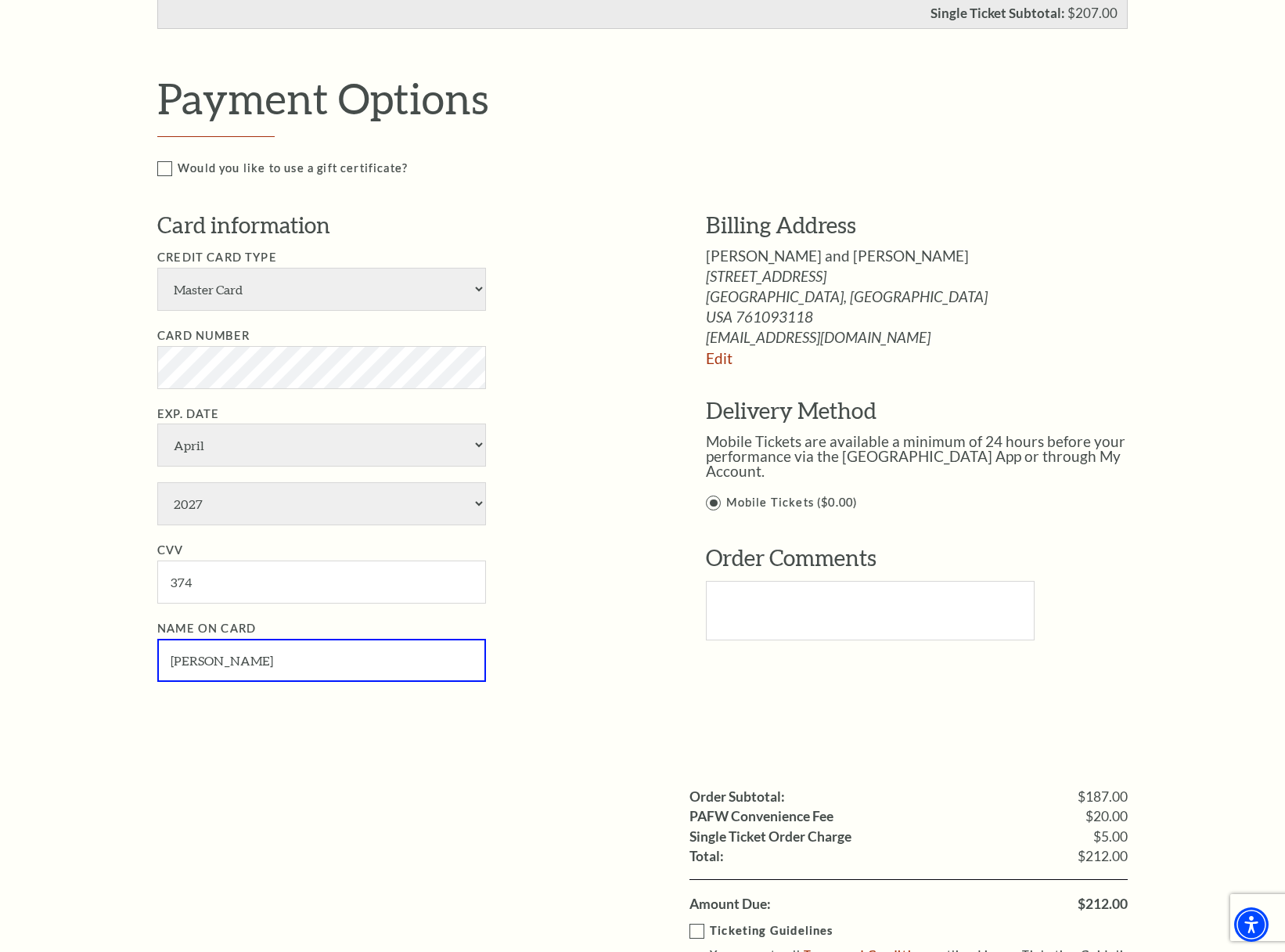
scroll to position [778, 0]
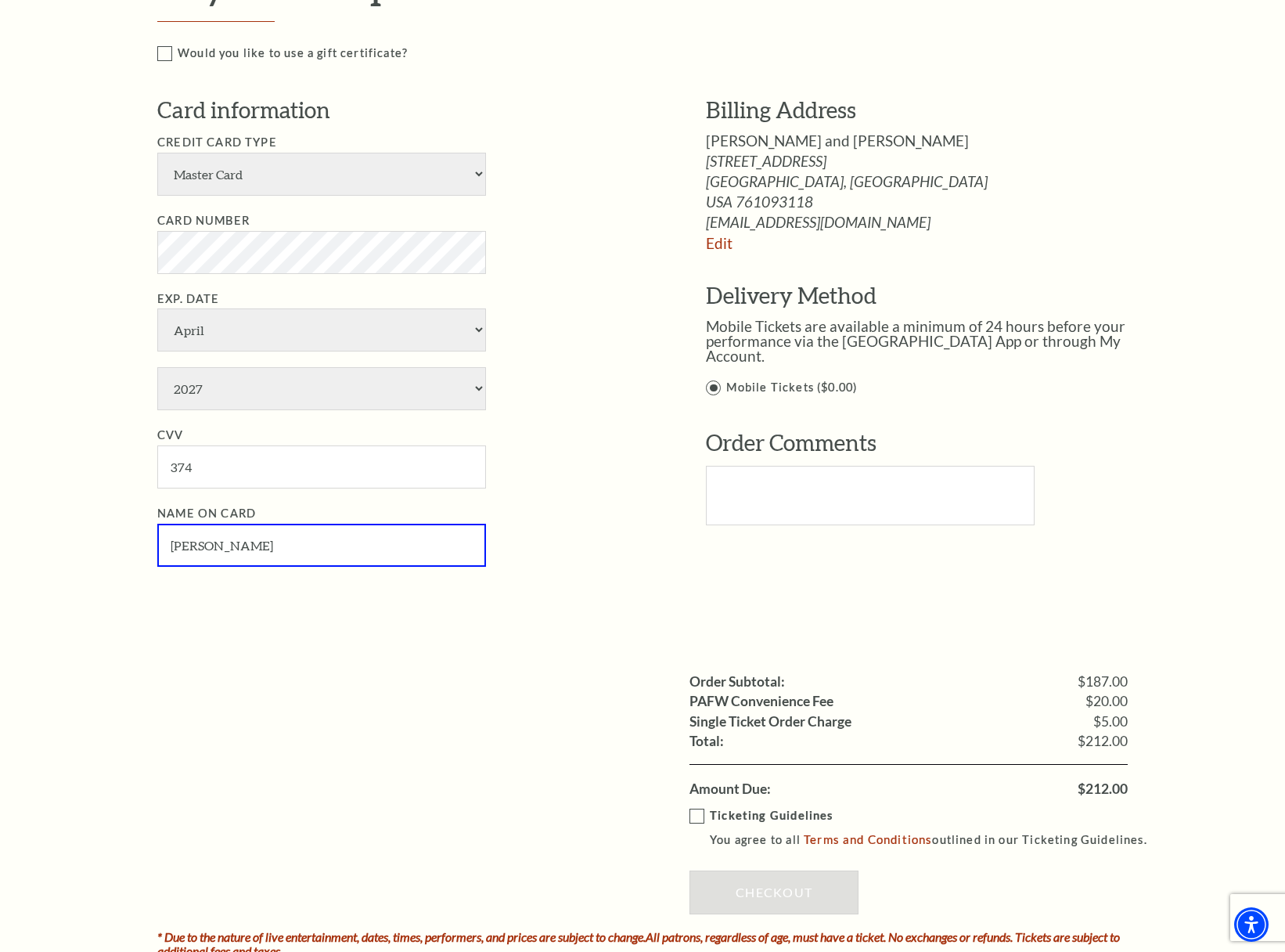
click at [699, 806] on label "Ticketing Guidelines You agree to all Terms and Conditions outlined in our Tick…" at bounding box center [925, 827] width 471 height 43
click at [0, 0] on input "Ticketing Guidelines You agree to all Terms and Conditions outlined in our Tick…" at bounding box center [0, 0] width 0 height 0
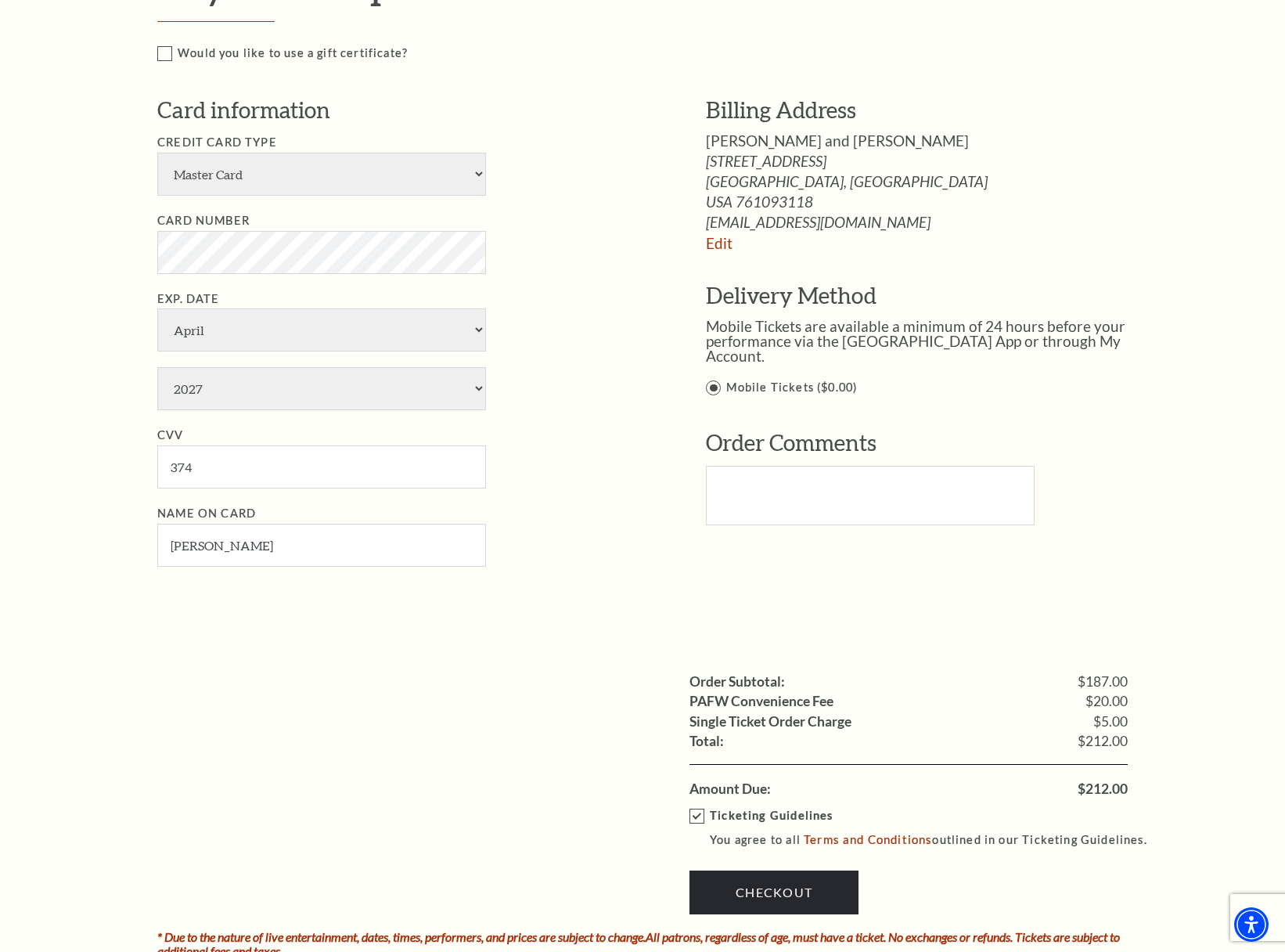
click at [734, 870] on link "Checkout" at bounding box center [774, 892] width 169 height 43
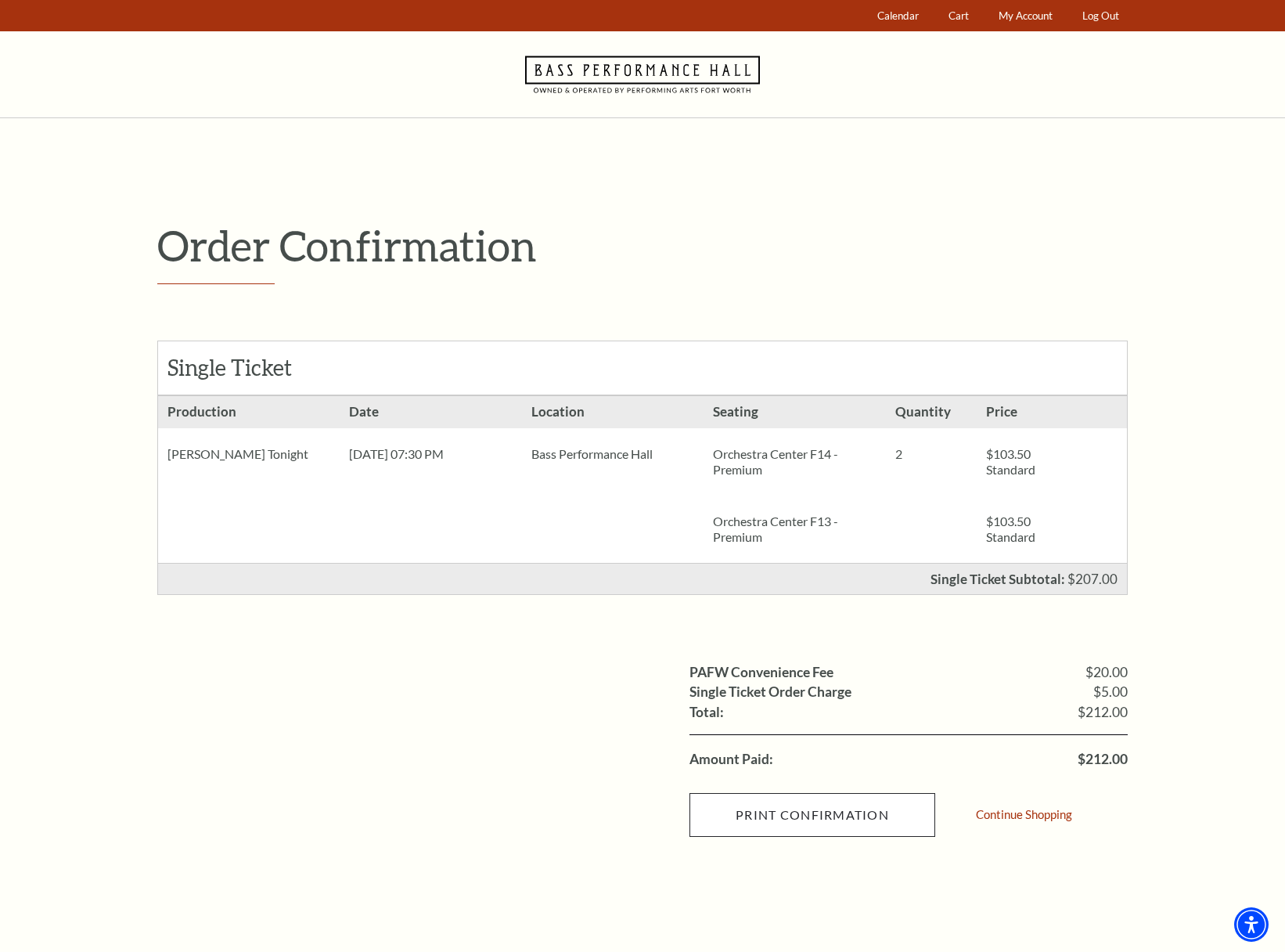
click at [768, 819] on input "Print Confirmation" at bounding box center [812, 814] width 245 height 43
